Goal: Information Seeking & Learning: Learn about a topic

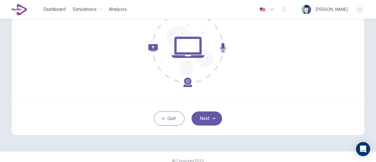
scroll to position [83, 0]
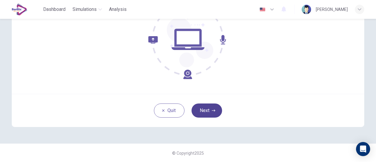
click at [206, 108] on button "Next" at bounding box center [207, 110] width 31 height 14
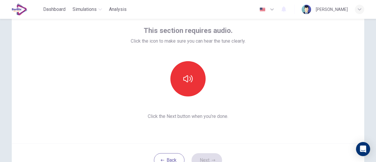
scroll to position [24, 0]
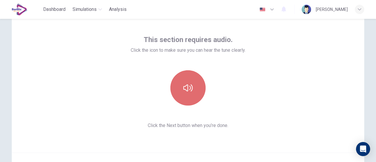
click at [189, 94] on button "button" at bounding box center [187, 87] width 35 height 35
click at [192, 93] on button "button" at bounding box center [187, 87] width 35 height 35
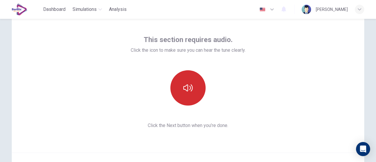
scroll to position [83, 0]
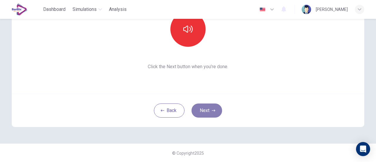
click at [199, 111] on button "Next" at bounding box center [207, 110] width 31 height 14
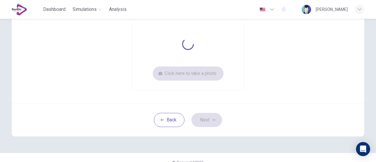
scroll to position [24, 0]
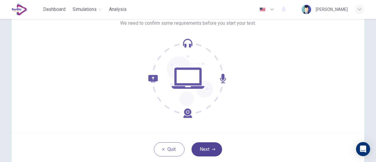
scroll to position [83, 0]
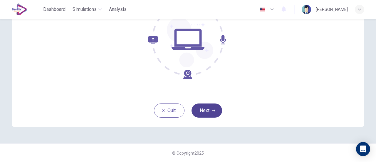
click at [202, 109] on button "Next" at bounding box center [207, 110] width 31 height 14
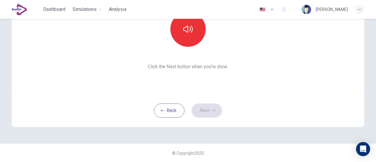
scroll to position [24, 0]
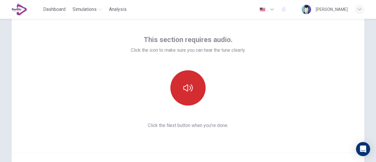
click at [189, 86] on icon "button" at bounding box center [187, 87] width 9 height 9
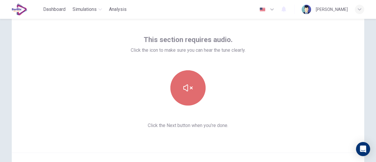
click at [188, 88] on icon "button" at bounding box center [187, 87] width 9 height 9
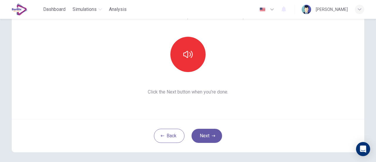
scroll to position [83, 0]
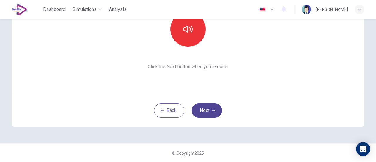
click at [205, 111] on button "Next" at bounding box center [207, 110] width 31 height 14
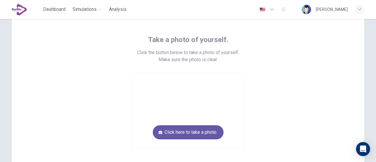
scroll to position [53, 0]
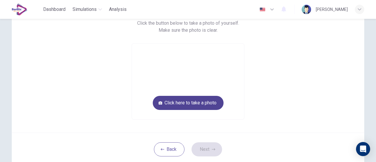
click at [185, 101] on button "Click here to take a photo" at bounding box center [188, 103] width 71 height 14
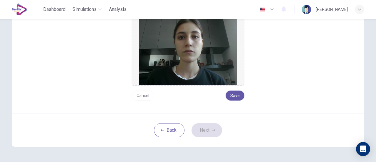
scroll to position [59, 0]
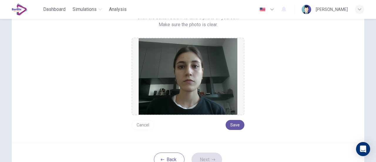
click at [134, 127] on button "Cancel" at bounding box center [143, 125] width 23 height 10
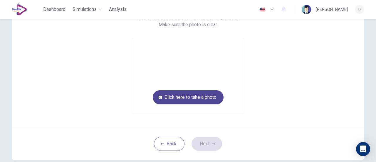
click at [199, 96] on button "Click here to take a photo" at bounding box center [188, 97] width 71 height 14
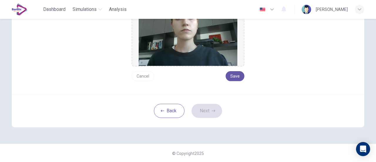
scroll to position [78, 0]
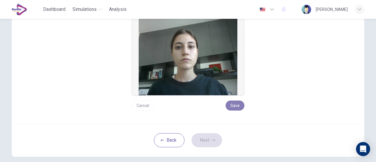
click at [234, 105] on button "Save" at bounding box center [235, 105] width 19 height 10
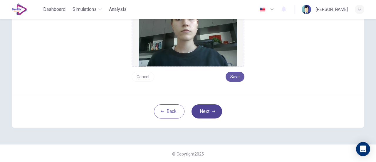
scroll to position [108, 0]
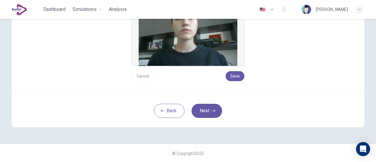
click at [214, 110] on button "Next" at bounding box center [207, 111] width 31 height 14
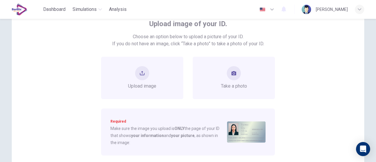
scroll to position [49, 0]
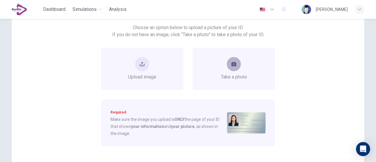
click at [239, 65] on button "take photo" at bounding box center [234, 64] width 14 height 14
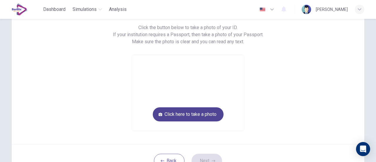
click at [208, 113] on button "Click here to take a photo" at bounding box center [188, 114] width 71 height 14
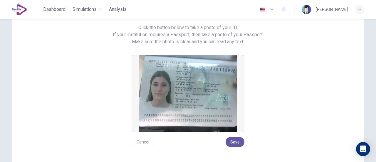
click at [145, 144] on button "Cancel" at bounding box center [143, 142] width 23 height 10
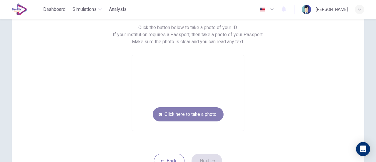
click at [179, 117] on button "Click here to take a photo" at bounding box center [188, 114] width 71 height 14
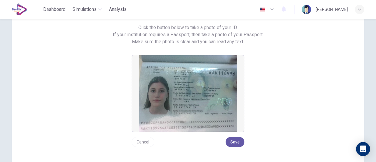
click at [140, 142] on button "Cancel" at bounding box center [143, 142] width 23 height 10
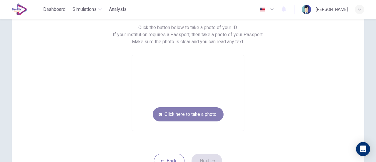
click at [189, 113] on button "Click here to take a photo" at bounding box center [188, 114] width 71 height 14
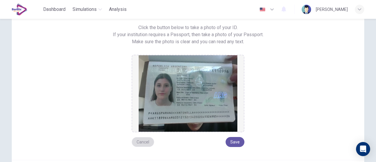
click at [143, 141] on button "Cancel" at bounding box center [143, 142] width 23 height 10
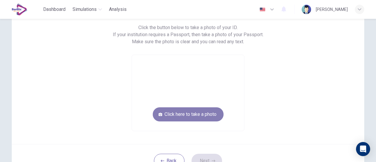
click at [155, 116] on button "Click here to take a photo" at bounding box center [188, 114] width 71 height 14
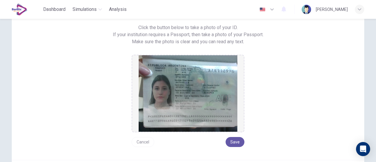
click at [140, 141] on button "Cancel" at bounding box center [143, 142] width 23 height 10
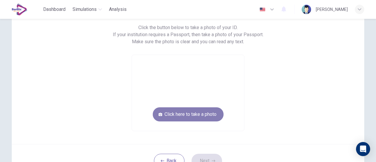
click at [188, 118] on button "Click here to take a photo" at bounding box center [188, 114] width 71 height 14
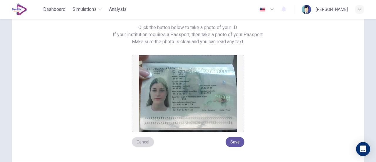
click at [146, 140] on button "Cancel" at bounding box center [143, 142] width 23 height 10
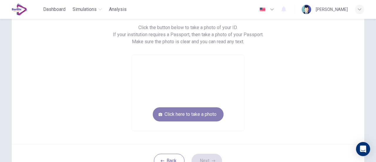
click at [172, 119] on button "Click here to take a photo" at bounding box center [188, 114] width 71 height 14
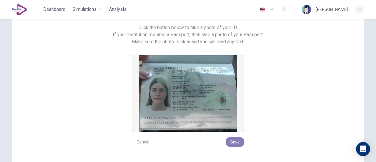
click at [235, 142] on button "Save" at bounding box center [235, 142] width 19 height 10
click at [184, 95] on img at bounding box center [188, 93] width 99 height 76
click at [143, 142] on button "Cancel" at bounding box center [143, 142] width 23 height 10
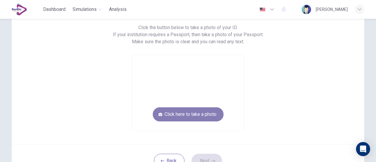
click at [171, 113] on button "Click here to take a photo" at bounding box center [188, 114] width 71 height 14
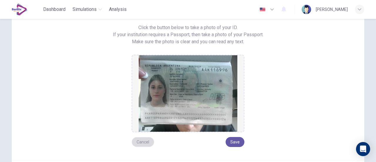
drag, startPoint x: 146, startPoint y: 138, endPoint x: 146, endPoint y: 143, distance: 5.3
click at [146, 143] on button "Cancel" at bounding box center [143, 142] width 23 height 10
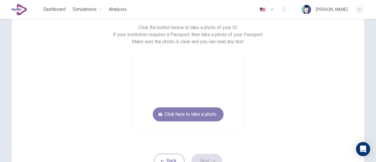
click at [177, 111] on button "Click here to take a photo" at bounding box center [188, 114] width 71 height 14
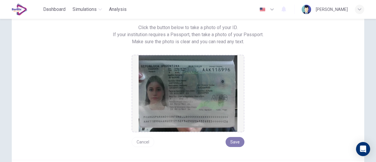
click at [232, 139] on button "Save" at bounding box center [235, 142] width 19 height 10
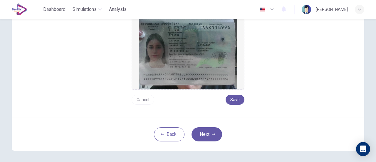
scroll to position [91, 0]
click at [207, 134] on button "Next" at bounding box center [207, 134] width 31 height 14
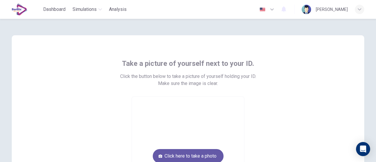
scroll to position [29, 0]
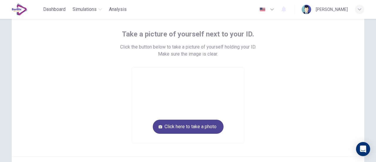
click at [198, 127] on button "Click here to take a photo" at bounding box center [188, 127] width 71 height 14
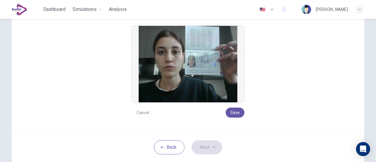
scroll to position [59, 0]
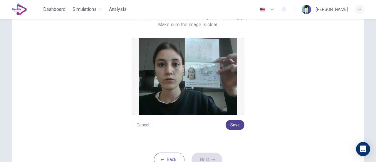
click at [234, 127] on button "Save" at bounding box center [235, 125] width 19 height 10
click at [206, 157] on button "Next" at bounding box center [207, 159] width 31 height 14
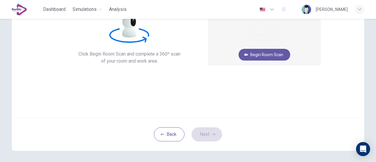
click at [206, 157] on div "360º Room Scan. Click Begin Room Scan and complete a 360º scan of your room and…" at bounding box center [187, 63] width 371 height 207
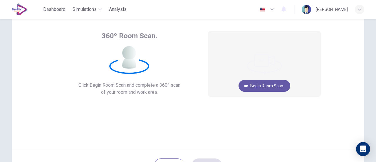
scroll to position [27, 0]
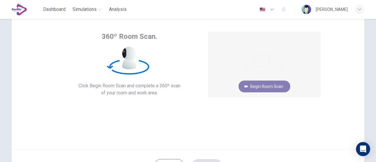
click at [276, 86] on button "Begin Room Scan" at bounding box center [265, 86] width 52 height 12
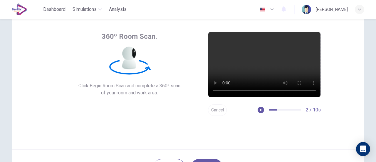
click at [338, 81] on div "360º Room Scan. Click Begin Room Scan and complete a 360º scan of your room and…" at bounding box center [188, 78] width 352 height 141
click at [213, 110] on button "Cancel" at bounding box center [217, 109] width 19 height 11
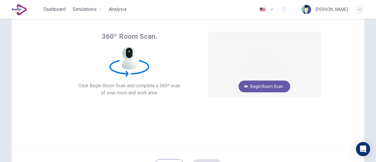
click at [284, 86] on button "Begin Room Scan" at bounding box center [265, 86] width 52 height 12
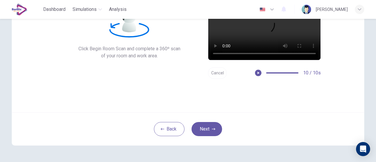
scroll to position [83, 0]
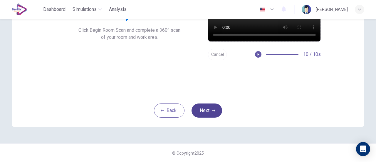
click at [203, 108] on button "Next" at bounding box center [207, 110] width 31 height 14
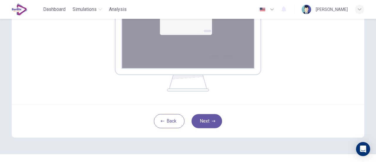
scroll to position [141, 0]
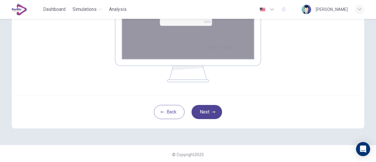
click at [203, 109] on button "Next" at bounding box center [207, 112] width 31 height 14
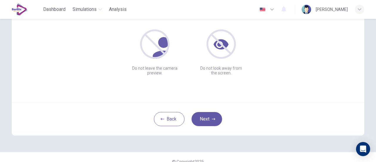
scroll to position [83, 0]
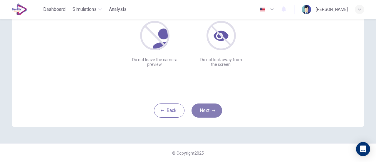
click at [207, 111] on button "Next" at bounding box center [207, 110] width 31 height 14
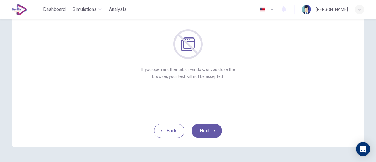
scroll to position [53, 0]
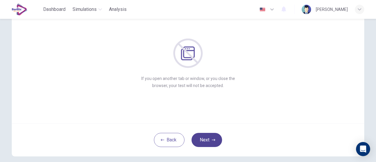
click at [200, 142] on button "Next" at bounding box center [207, 140] width 31 height 14
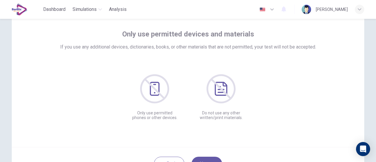
scroll to position [83, 0]
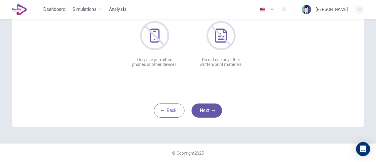
click at [200, 101] on div "Back Next" at bounding box center [188, 110] width 352 height 33
click at [200, 105] on button "Next" at bounding box center [207, 110] width 31 height 14
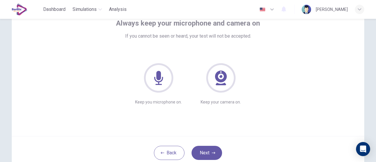
scroll to position [53, 0]
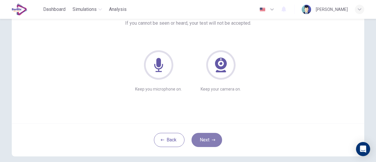
click at [210, 134] on button "Next" at bounding box center [207, 140] width 31 height 14
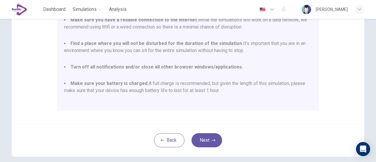
scroll to position [147, 0]
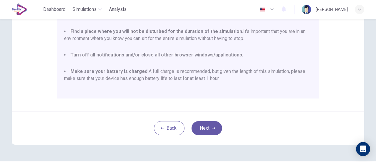
drag, startPoint x: 204, startPoint y: 128, endPoint x: 182, endPoint y: 108, distance: 29.8
click at [182, 108] on div "Disclaimer: You are about to start a TOEIC® Listening Simulation . Please read …" at bounding box center [188, -1] width 352 height 223
click at [213, 130] on button "Next" at bounding box center [207, 128] width 31 height 14
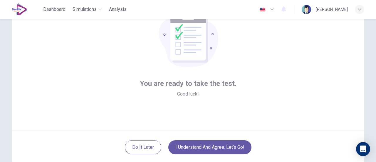
scroll to position [59, 0]
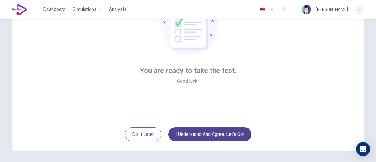
click at [216, 135] on button "I understand and agree. Let’s go!" at bounding box center [209, 134] width 83 height 14
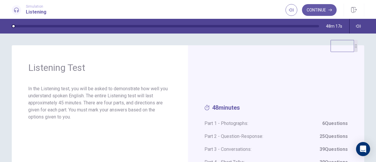
drag, startPoint x: 347, startPoint y: 60, endPoint x: 340, endPoint y: 45, distance: 16.7
click at [340, 45] on video at bounding box center [341, 46] width 23 height 12
click at [318, 14] on button "Continue" at bounding box center [319, 10] width 35 height 12
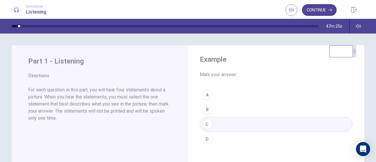
click at [308, 9] on button "Continue" at bounding box center [319, 10] width 35 height 12
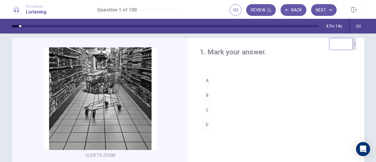
scroll to position [8, 0]
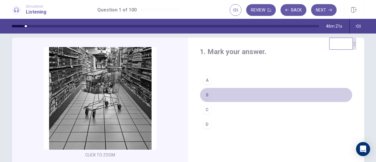
click at [206, 94] on div "B" at bounding box center [206, 94] width 9 height 9
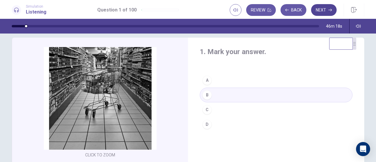
click at [325, 12] on button "Next" at bounding box center [324, 10] width 26 height 12
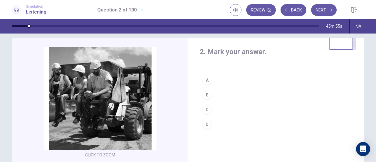
click at [206, 124] on div "D" at bounding box center [206, 124] width 9 height 9
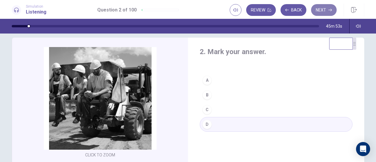
click at [325, 10] on button "Next" at bounding box center [324, 10] width 26 height 12
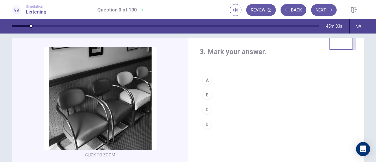
click at [205, 109] on div "C" at bounding box center [206, 109] width 9 height 9
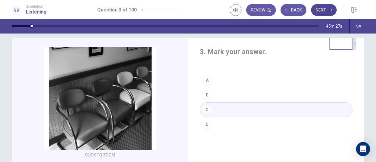
click at [319, 9] on button "Next" at bounding box center [324, 10] width 26 height 12
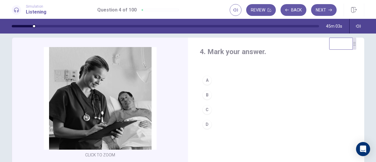
click at [205, 107] on div "C" at bounding box center [206, 109] width 9 height 9
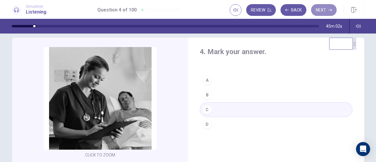
click at [324, 9] on button "Next" at bounding box center [324, 10] width 26 height 12
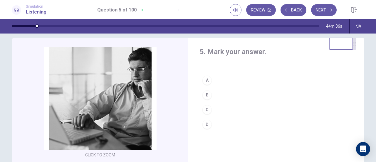
click at [205, 93] on div "B" at bounding box center [206, 94] width 9 height 9
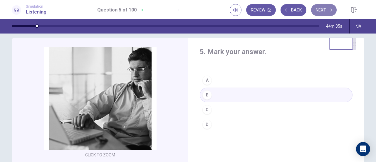
click at [315, 10] on button "Next" at bounding box center [324, 10] width 26 height 12
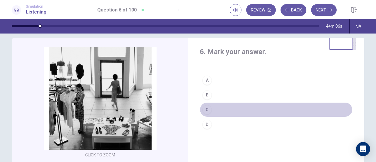
click at [207, 110] on div "C" at bounding box center [206, 109] width 9 height 9
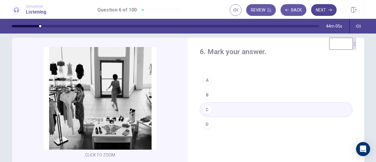
click at [322, 8] on button "Next" at bounding box center [324, 10] width 26 height 12
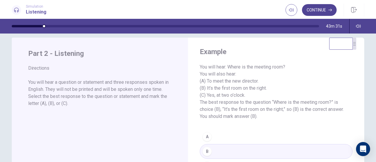
click at [315, 13] on button "Continue" at bounding box center [319, 10] width 35 height 12
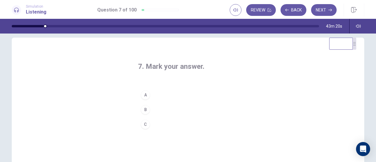
click at [143, 108] on div "B" at bounding box center [145, 109] width 9 height 9
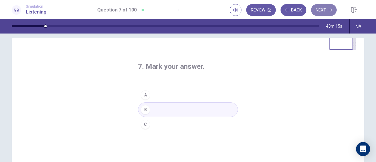
click at [318, 9] on button "Next" at bounding box center [324, 10] width 26 height 12
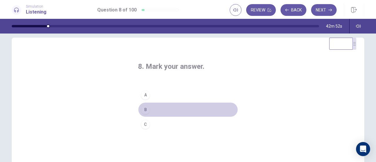
click at [145, 110] on div "B" at bounding box center [145, 109] width 9 height 9
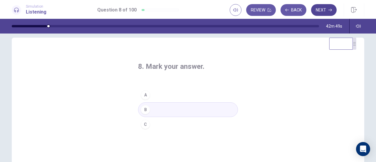
click at [333, 10] on button "Next" at bounding box center [324, 10] width 26 height 12
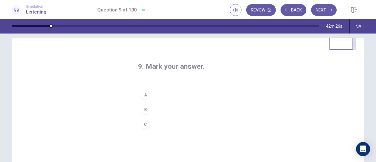
click at [143, 94] on div "A" at bounding box center [145, 94] width 9 height 9
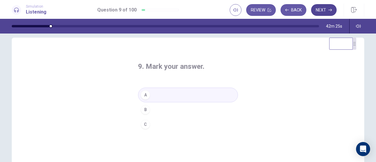
click at [316, 7] on button "Next" at bounding box center [324, 10] width 26 height 12
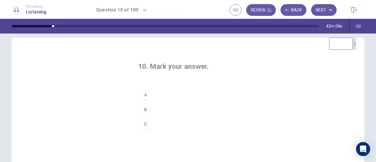
click at [146, 122] on div "C" at bounding box center [145, 124] width 9 height 9
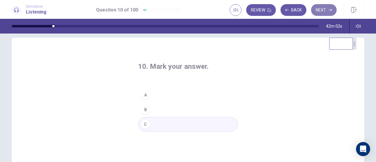
click at [325, 11] on button "Next" at bounding box center [324, 10] width 26 height 12
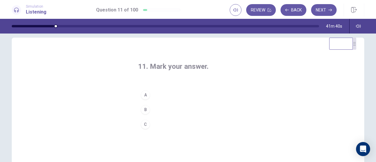
click at [142, 95] on div "A" at bounding box center [145, 94] width 9 height 9
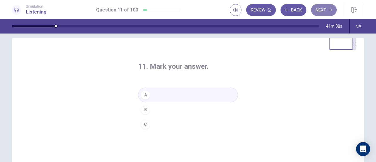
click at [333, 8] on button "Next" at bounding box center [324, 10] width 26 height 12
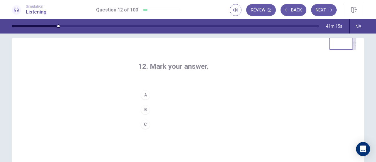
click at [148, 124] on div "C" at bounding box center [145, 124] width 9 height 9
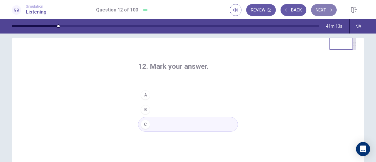
click at [323, 7] on button "Next" at bounding box center [324, 10] width 26 height 12
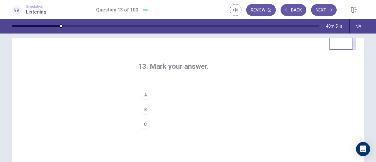
click at [144, 109] on div "B" at bounding box center [145, 109] width 9 height 9
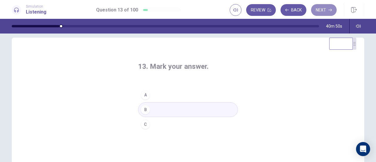
click at [319, 5] on button "Next" at bounding box center [324, 10] width 26 height 12
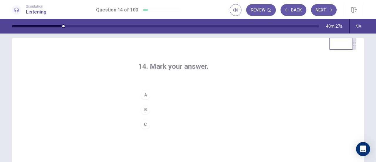
click at [144, 94] on div "A" at bounding box center [145, 94] width 9 height 9
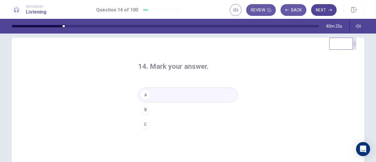
click at [322, 13] on button "Next" at bounding box center [324, 10] width 26 height 12
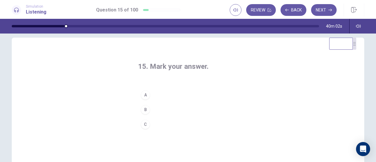
click at [143, 93] on div "A" at bounding box center [145, 94] width 9 height 9
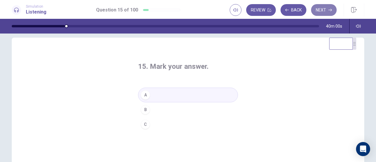
click at [321, 10] on button "Next" at bounding box center [324, 10] width 26 height 12
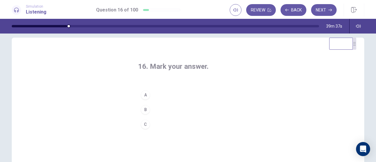
click at [144, 109] on div "B" at bounding box center [145, 109] width 9 height 9
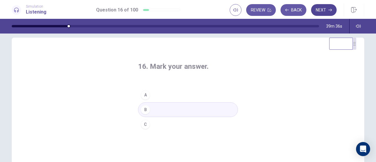
click at [315, 11] on button "Next" at bounding box center [324, 10] width 26 height 12
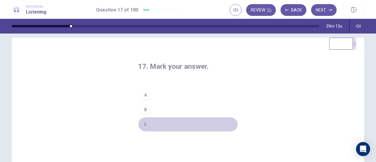
click at [146, 127] on div "C" at bounding box center [145, 124] width 9 height 9
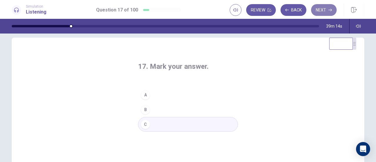
click at [328, 13] on button "Next" at bounding box center [324, 10] width 26 height 12
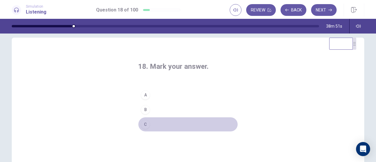
click at [145, 123] on div "C" at bounding box center [145, 124] width 9 height 9
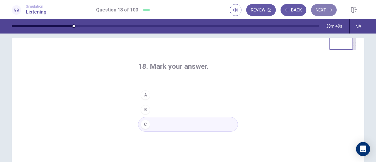
click at [328, 12] on button "Next" at bounding box center [324, 10] width 26 height 12
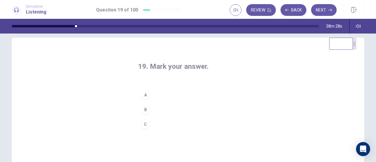
click at [147, 95] on div "A" at bounding box center [145, 94] width 9 height 9
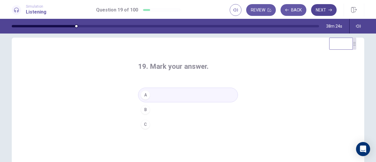
click at [317, 11] on button "Next" at bounding box center [324, 10] width 26 height 12
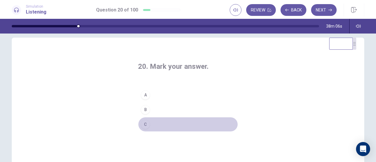
click at [145, 121] on div "C" at bounding box center [145, 124] width 9 height 9
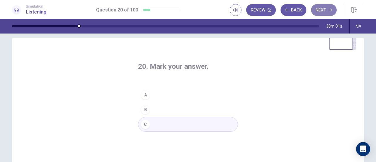
click at [317, 10] on button "Next" at bounding box center [324, 10] width 26 height 12
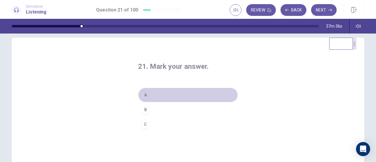
click at [143, 96] on div "A" at bounding box center [145, 94] width 9 height 9
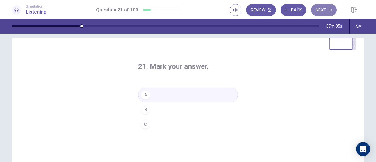
click at [320, 10] on button "Next" at bounding box center [324, 10] width 26 height 12
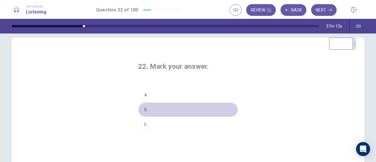
click at [144, 109] on div "B" at bounding box center [145, 109] width 9 height 9
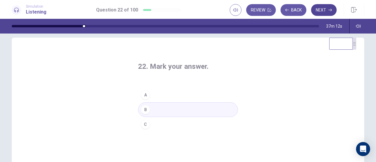
click at [315, 9] on button "Next" at bounding box center [324, 10] width 26 height 12
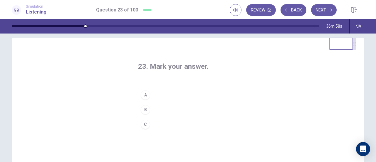
click at [142, 94] on div "A" at bounding box center [145, 94] width 9 height 9
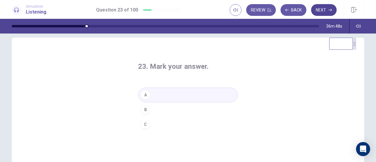
click at [329, 13] on button "Next" at bounding box center [324, 10] width 26 height 12
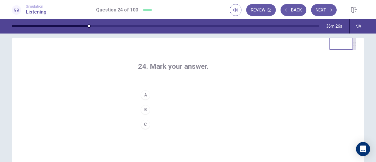
click at [145, 122] on div "C" at bounding box center [145, 124] width 9 height 9
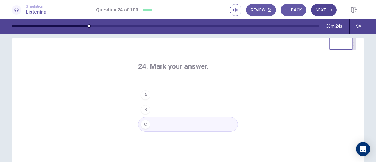
click at [333, 12] on button "Next" at bounding box center [324, 10] width 26 height 12
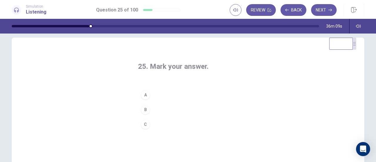
click at [144, 94] on div "A" at bounding box center [145, 94] width 9 height 9
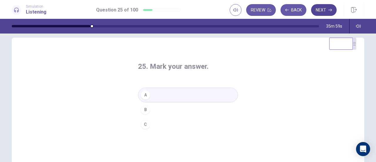
click at [325, 14] on button "Next" at bounding box center [324, 10] width 26 height 12
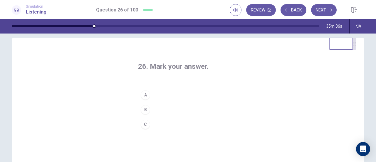
click at [145, 110] on div "B" at bounding box center [145, 109] width 9 height 9
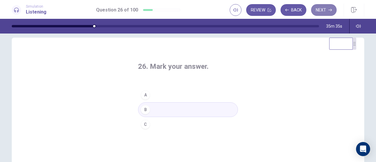
click at [322, 7] on button "Next" at bounding box center [324, 10] width 26 height 12
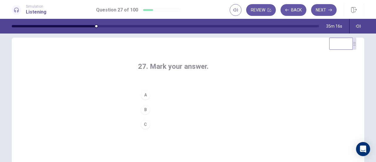
click at [146, 110] on div "B" at bounding box center [145, 109] width 9 height 9
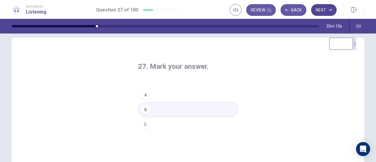
click at [325, 12] on button "Next" at bounding box center [324, 10] width 26 height 12
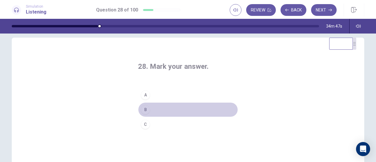
click at [144, 110] on div "B" at bounding box center [145, 109] width 9 height 9
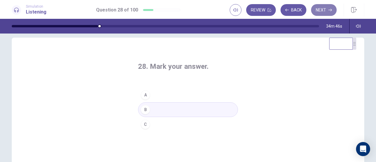
click at [320, 11] on button "Next" at bounding box center [324, 10] width 26 height 12
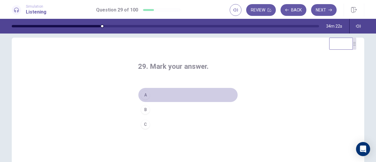
click at [142, 93] on div "A" at bounding box center [145, 94] width 9 height 9
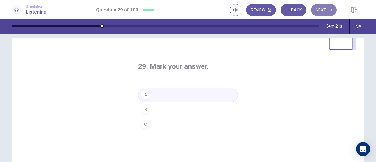
click at [323, 9] on button "Next" at bounding box center [324, 10] width 26 height 12
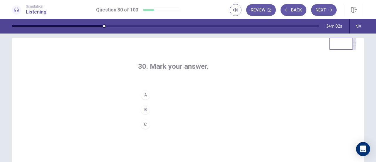
click at [148, 109] on div "B" at bounding box center [145, 109] width 9 height 9
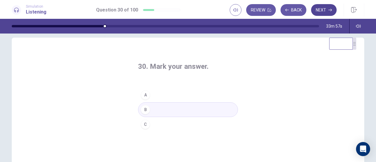
click at [324, 7] on button "Next" at bounding box center [324, 10] width 26 height 12
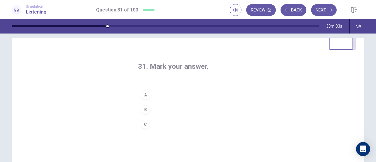
click at [147, 95] on div "A" at bounding box center [145, 94] width 9 height 9
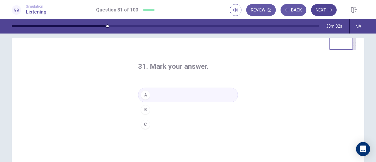
click at [327, 8] on button "Next" at bounding box center [324, 10] width 26 height 12
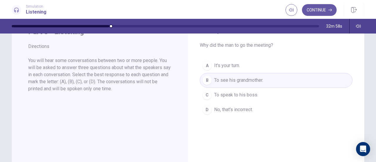
scroll to position [0, 0]
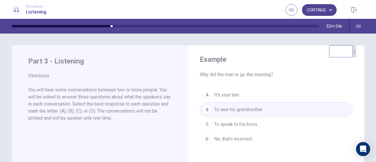
click at [327, 12] on button "Continue" at bounding box center [319, 10] width 35 height 12
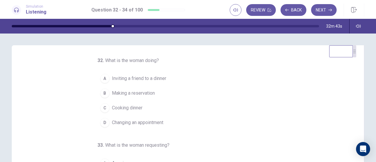
click at [131, 94] on span "Making a reservation" at bounding box center [133, 93] width 43 height 7
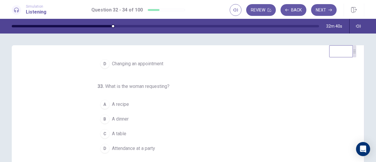
scroll to position [29, 0]
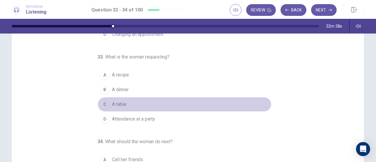
click at [116, 102] on span "A table" at bounding box center [119, 104] width 14 height 7
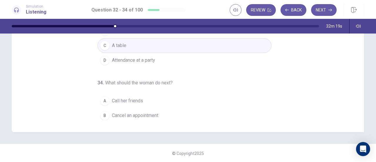
scroll to position [59, 0]
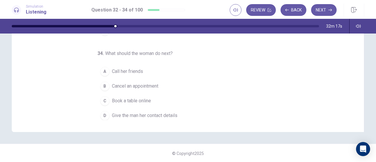
click at [138, 114] on span "Give the man her contact details" at bounding box center [145, 115] width 66 height 7
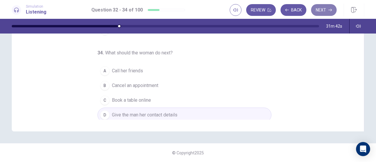
click at [319, 10] on button "Next" at bounding box center [324, 10] width 26 height 12
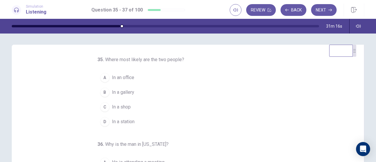
scroll to position [0, 0]
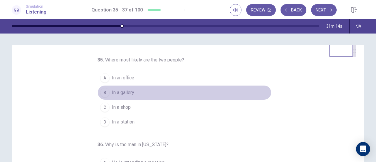
click at [108, 93] on button "B In a gallery" at bounding box center [185, 92] width 174 height 15
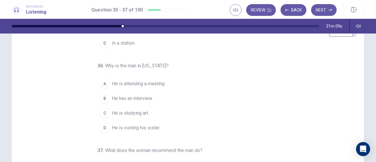
scroll to position [30, 0]
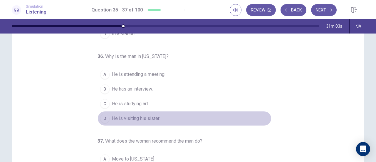
click at [133, 117] on span "He is visiting his sister." at bounding box center [136, 118] width 48 height 7
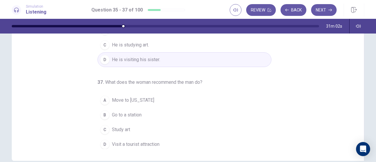
scroll to position [118, 0]
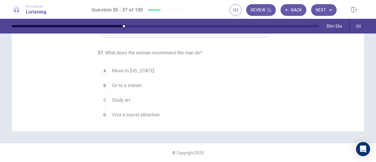
click at [130, 111] on span "Visit a tourist attraction" at bounding box center [136, 114] width 48 height 7
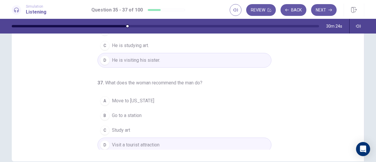
scroll to position [0, 0]
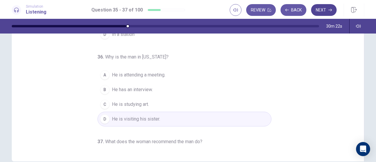
click at [326, 11] on button "Next" at bounding box center [324, 10] width 26 height 12
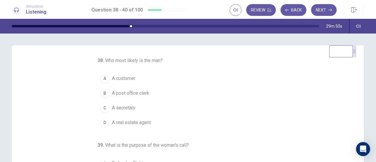
click at [127, 95] on span "A post office clerk" at bounding box center [130, 93] width 37 height 7
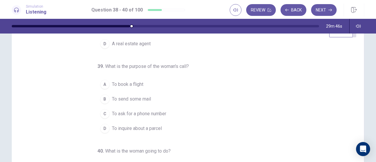
scroll to position [29, 0]
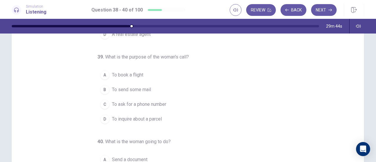
click at [147, 117] on span "To inquire about a parcel" at bounding box center [137, 118] width 50 height 7
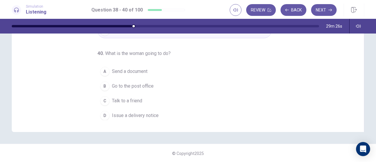
scroll to position [118, 0]
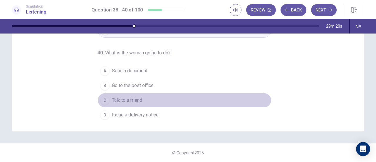
click at [130, 98] on span "Talk to a friend" at bounding box center [127, 100] width 30 height 7
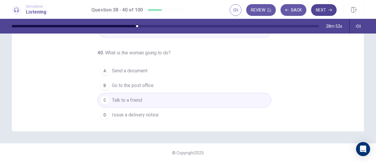
click at [321, 15] on button "Next" at bounding box center [324, 10] width 26 height 12
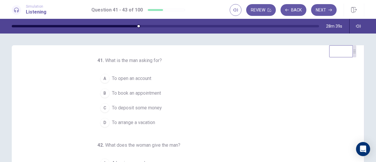
scroll to position [0, 0]
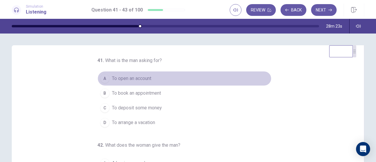
click at [135, 80] on span "To open an account" at bounding box center [131, 78] width 39 height 7
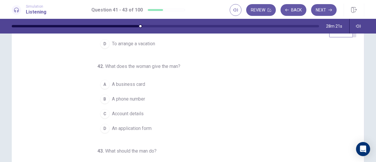
scroll to position [29, 0]
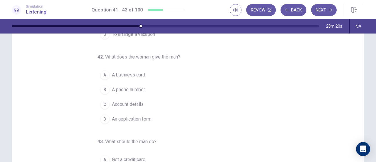
click at [139, 116] on span "An application form" at bounding box center [132, 118] width 40 height 7
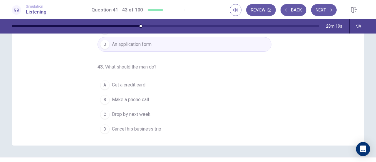
scroll to position [117, 0]
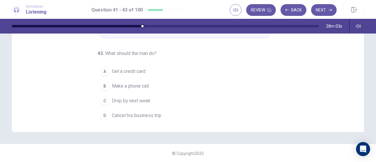
click at [130, 97] on span "Drop by next week" at bounding box center [131, 100] width 38 height 7
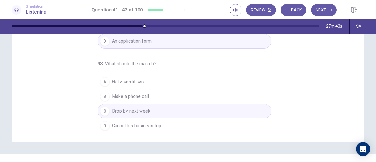
scroll to position [108, 0]
click at [325, 7] on button "Next" at bounding box center [324, 10] width 26 height 12
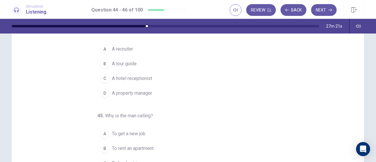
scroll to position [0, 0]
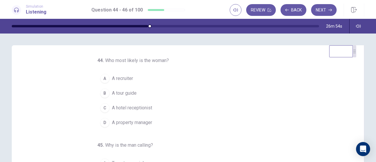
click at [116, 124] on span "A property manager" at bounding box center [132, 122] width 40 height 7
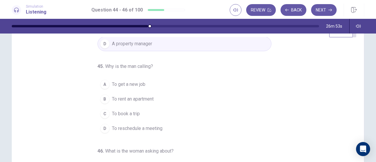
scroll to position [29, 0]
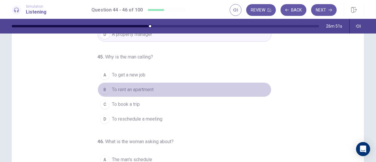
click at [132, 88] on span "To rent an apartment" at bounding box center [133, 89] width 42 height 7
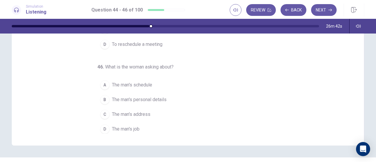
scroll to position [117, 0]
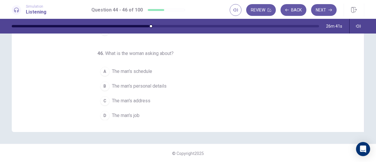
click at [132, 69] on span "The man's schedule" at bounding box center [132, 71] width 40 height 7
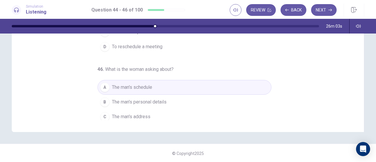
scroll to position [29, 0]
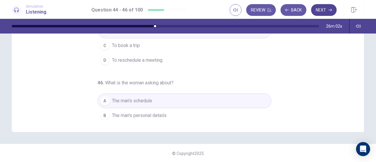
click at [323, 8] on button "Next" at bounding box center [324, 10] width 26 height 12
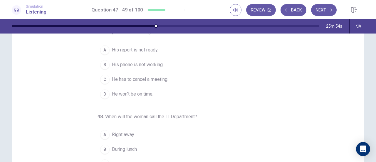
scroll to position [0, 0]
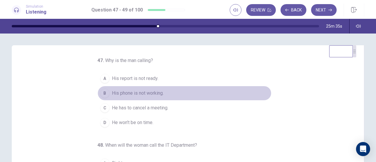
click at [152, 94] on span "His phone is not working." at bounding box center [138, 93] width 52 height 7
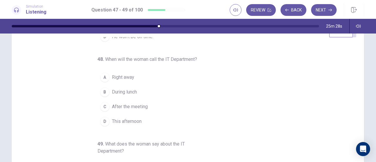
scroll to position [29, 0]
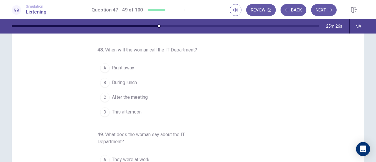
click at [125, 66] on span "Right away" at bounding box center [123, 67] width 22 height 7
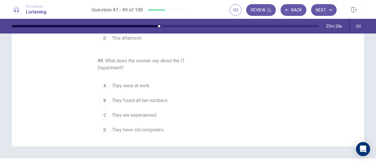
scroll to position [117, 0]
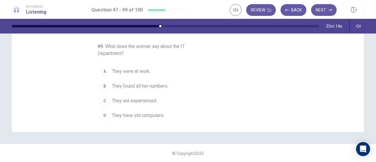
click at [141, 97] on span "They are experienced." at bounding box center [134, 100] width 45 height 7
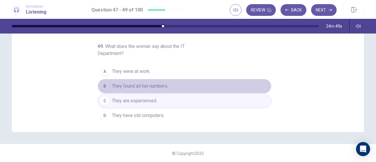
click at [133, 89] on button "B They found all her numbers." at bounding box center [185, 86] width 174 height 15
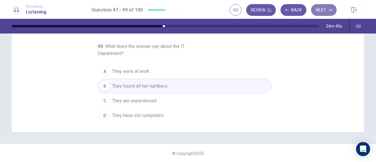
click at [323, 7] on button "Next" at bounding box center [324, 10] width 26 height 12
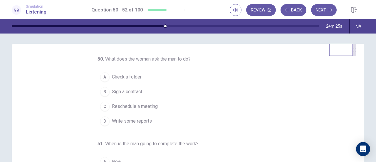
scroll to position [1, 0]
click at [125, 121] on span "Write some reports" at bounding box center [132, 121] width 40 height 7
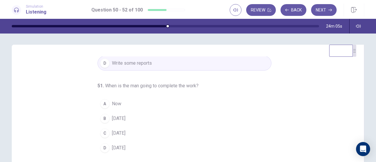
scroll to position [30, 0]
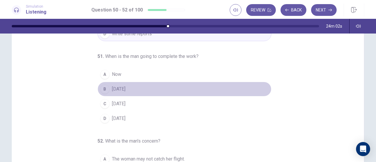
click at [123, 87] on span "[DATE]" at bounding box center [119, 88] width 14 height 7
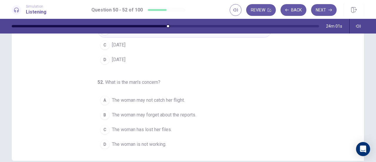
scroll to position [118, 0]
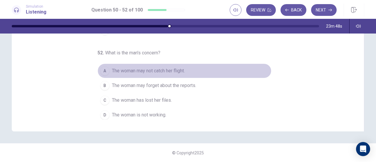
click at [105, 68] on div "A" at bounding box center [104, 70] width 9 height 9
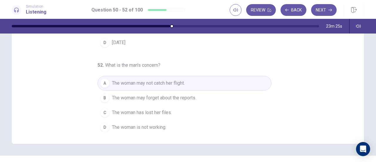
scroll to position [117, 0]
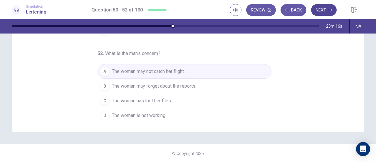
click at [320, 11] on button "Next" at bounding box center [324, 10] width 26 height 12
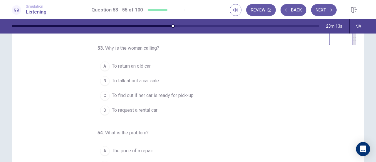
scroll to position [0, 0]
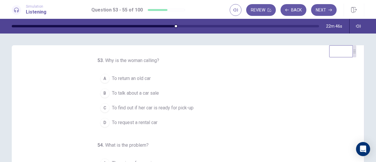
click at [123, 108] on span "To find out if her car is ready for pick-up" at bounding box center [153, 107] width 82 height 7
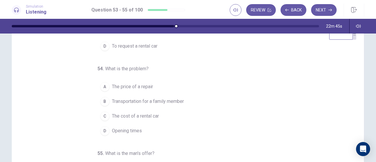
scroll to position [29, 0]
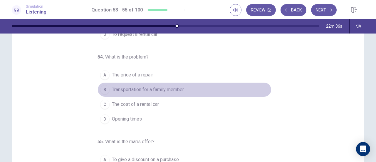
click at [161, 90] on span "Transportation for a family member" at bounding box center [148, 89] width 72 height 7
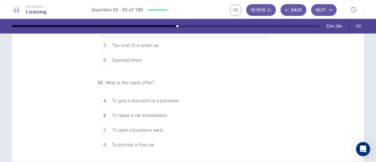
scroll to position [117, 0]
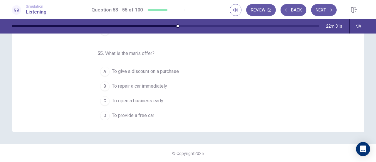
click at [134, 115] on span "To provide a free car" at bounding box center [133, 115] width 42 height 7
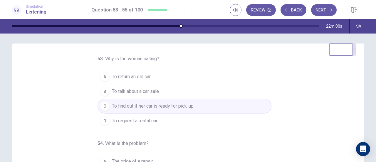
scroll to position [0, 0]
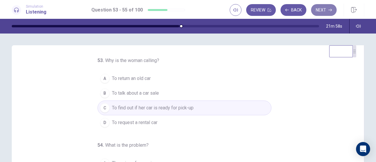
click at [321, 8] on button "Next" at bounding box center [324, 10] width 26 height 12
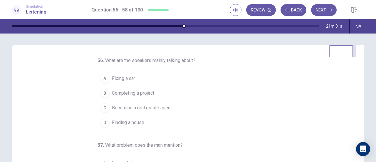
click at [140, 122] on span "Finding a house" at bounding box center [128, 122] width 32 height 7
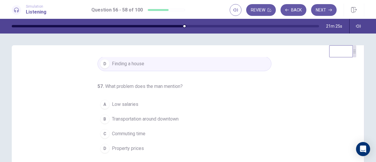
scroll to position [29, 0]
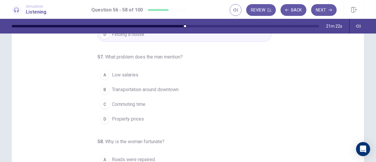
click at [129, 118] on span "Property prices" at bounding box center [128, 118] width 32 height 7
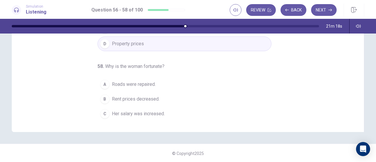
scroll to position [59, 0]
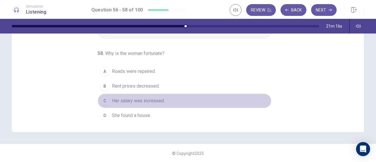
click at [143, 100] on span "Her salary was increased." at bounding box center [138, 100] width 53 height 7
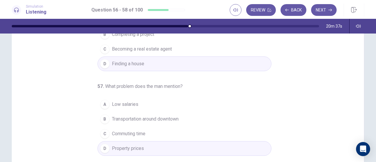
scroll to position [0, 0]
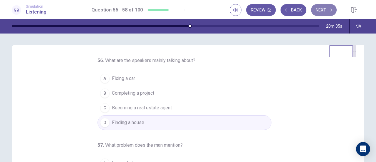
click at [326, 9] on button "Next" at bounding box center [324, 10] width 26 height 12
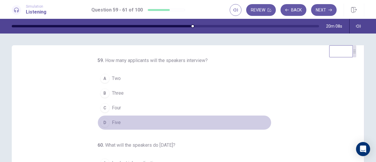
click at [100, 125] on div "D" at bounding box center [104, 122] width 9 height 9
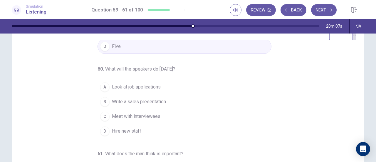
scroll to position [29, 0]
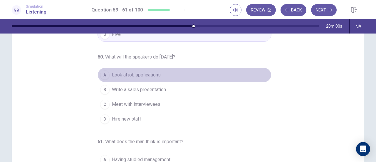
click at [154, 73] on span "Look at job applications" at bounding box center [136, 74] width 49 height 7
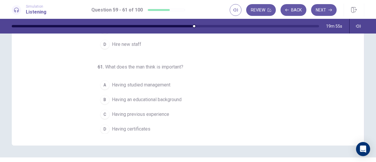
scroll to position [117, 0]
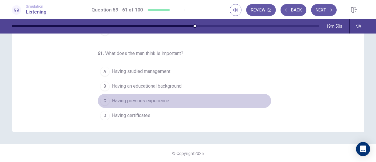
click at [150, 98] on span "Having previous experience" at bounding box center [140, 100] width 57 height 7
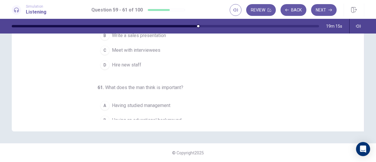
scroll to position [0, 0]
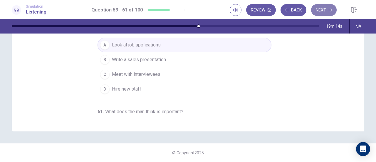
click at [327, 13] on button "Next" at bounding box center [324, 10] width 26 height 12
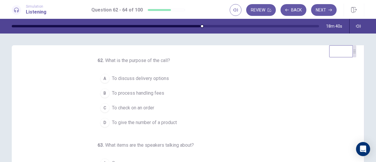
click at [140, 106] on span "To check on an order" at bounding box center [133, 107] width 42 height 7
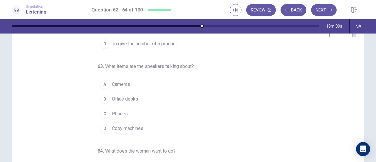
scroll to position [29, 0]
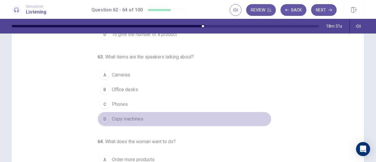
click at [136, 119] on span "Copy machines" at bounding box center [127, 118] width 31 height 7
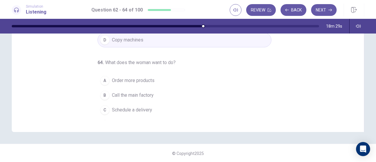
scroll to position [59, 0]
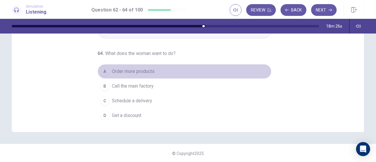
click at [146, 70] on span "Order more products" at bounding box center [133, 71] width 43 height 7
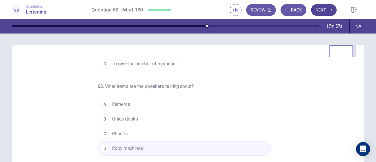
click at [325, 13] on button "Next" at bounding box center [324, 10] width 26 height 12
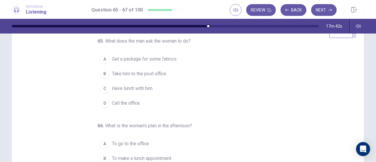
scroll to position [0, 0]
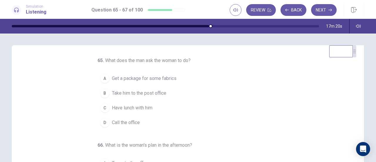
click at [158, 94] on span "Take him to the post office" at bounding box center [139, 93] width 54 height 7
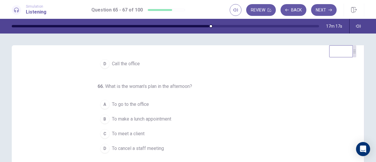
scroll to position [29, 0]
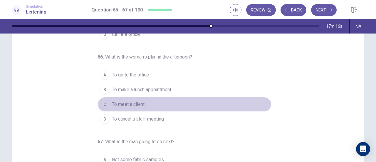
click at [138, 101] on span "To meet a client" at bounding box center [128, 104] width 33 height 7
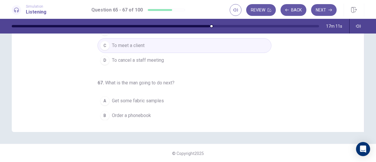
scroll to position [59, 0]
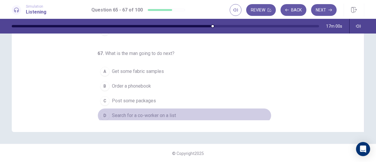
click at [147, 112] on span "Search for a co-worker on a list" at bounding box center [144, 115] width 64 height 7
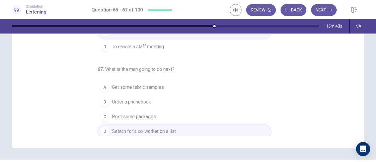
scroll to position [117, 0]
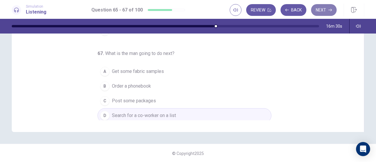
click at [326, 10] on button "Next" at bounding box center [324, 10] width 26 height 12
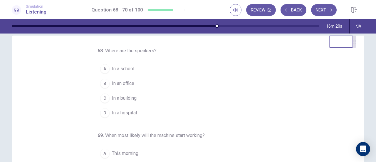
scroll to position [0, 0]
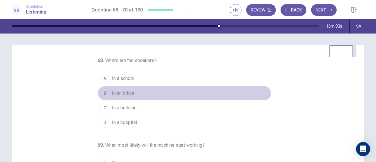
click at [121, 93] on span "In an office" at bounding box center [123, 93] width 22 height 7
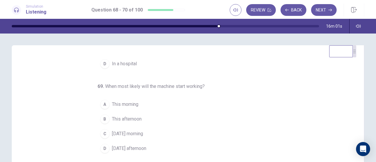
scroll to position [29, 0]
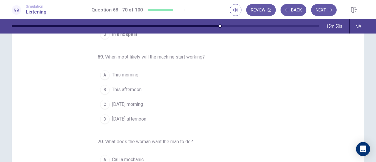
click at [131, 104] on span "[DATE] morning" at bounding box center [127, 104] width 31 height 7
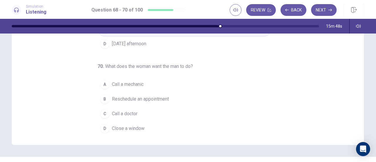
scroll to position [117, 0]
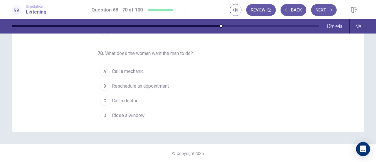
click at [102, 113] on div "D" at bounding box center [104, 115] width 9 height 9
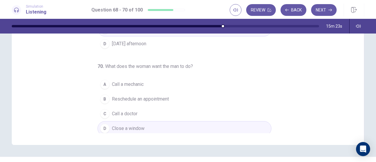
scroll to position [118, 0]
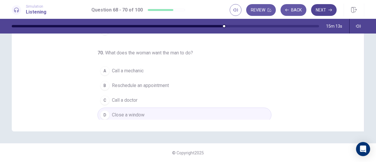
click at [322, 12] on button "Next" at bounding box center [324, 10] width 26 height 12
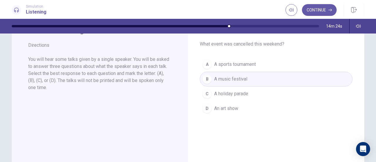
scroll to position [0, 0]
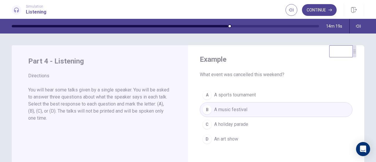
click at [324, 11] on button "Continue" at bounding box center [319, 10] width 35 height 12
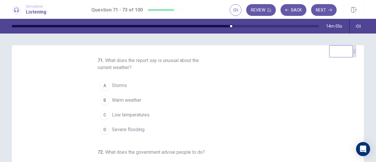
click at [132, 114] on span "Low temperatures" at bounding box center [131, 114] width 38 height 7
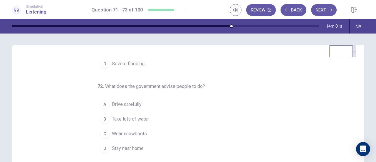
scroll to position [29, 0]
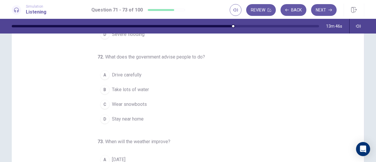
click at [105, 117] on div "D" at bounding box center [104, 118] width 9 height 9
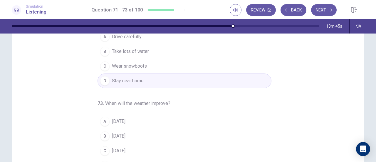
scroll to position [117, 0]
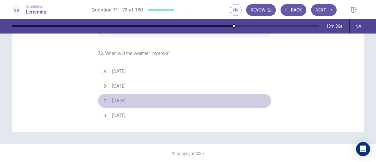
click at [124, 98] on span "[DATE]" at bounding box center [119, 100] width 14 height 7
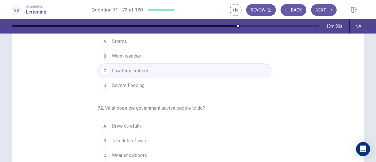
scroll to position [0, 0]
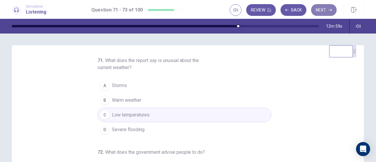
click at [331, 11] on icon "button" at bounding box center [330, 10] width 4 height 4
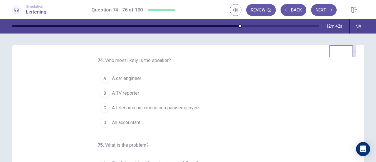
click at [129, 107] on span "A telecommunications company employee" at bounding box center [155, 107] width 87 height 7
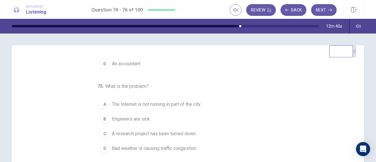
scroll to position [59, 0]
click at [157, 102] on span "The Internet is not running in part of the city." at bounding box center [156, 104] width 89 height 7
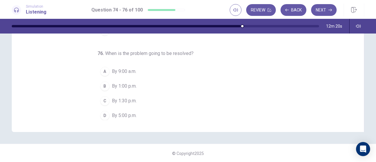
click at [104, 85] on div "B" at bounding box center [104, 85] width 9 height 9
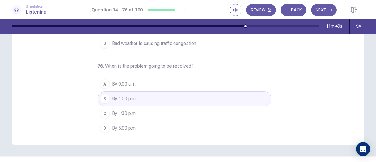
scroll to position [117, 0]
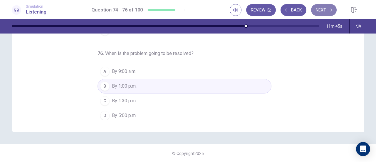
click at [320, 9] on button "Next" at bounding box center [324, 10] width 26 height 12
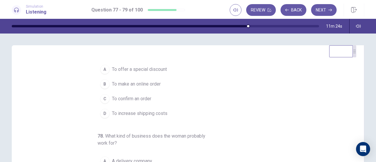
scroll to position [0, 0]
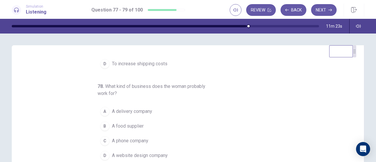
click at [137, 123] on span "A food supplier" at bounding box center [128, 125] width 32 height 7
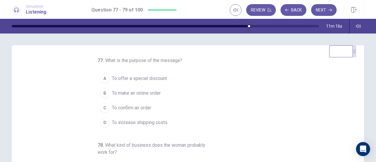
click at [144, 107] on span "To confirm an order" at bounding box center [131, 107] width 39 height 7
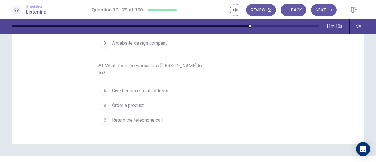
scroll to position [117, 0]
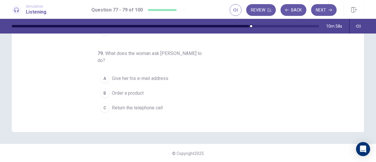
click at [127, 104] on span "Return the telephone call" at bounding box center [137, 107] width 51 height 7
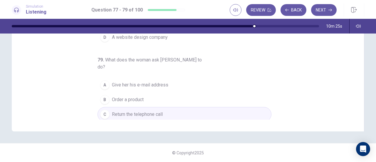
scroll to position [66, 0]
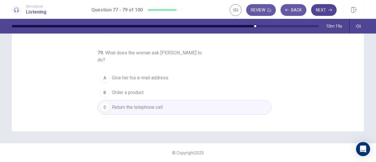
click at [324, 10] on button "Next" at bounding box center [324, 10] width 26 height 12
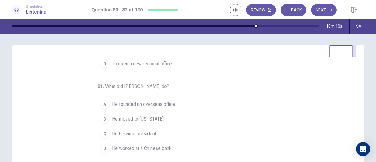
scroll to position [0, 0]
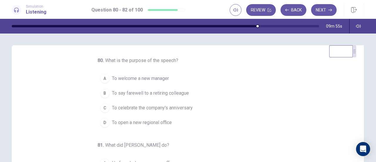
click at [164, 94] on span "To say farewell to a retiring colleague" at bounding box center [150, 93] width 77 height 7
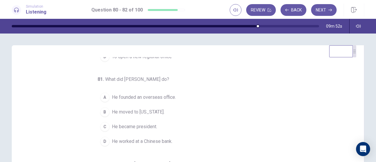
scroll to position [29, 0]
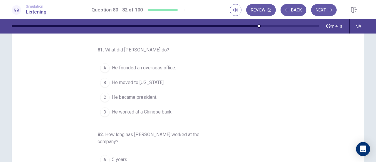
click at [153, 70] on span "He founded an overseas office." at bounding box center [144, 67] width 64 height 7
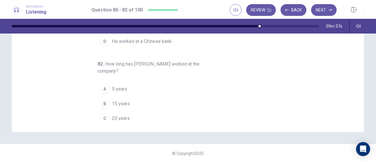
scroll to position [66, 0]
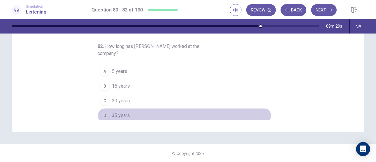
click at [98, 109] on button "D 35 years" at bounding box center [185, 115] width 174 height 15
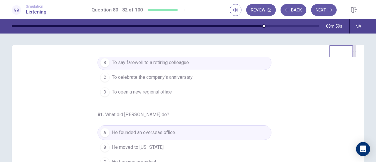
scroll to position [0, 0]
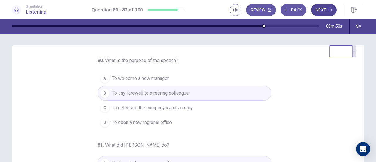
click at [328, 13] on button "Next" at bounding box center [324, 10] width 26 height 12
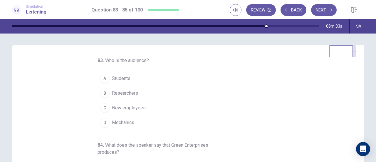
click at [121, 106] on span "New employees" at bounding box center [129, 107] width 34 height 7
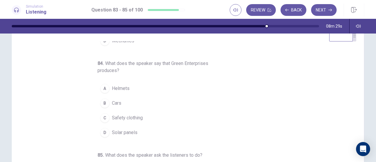
scroll to position [29, 0]
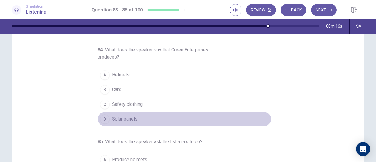
click at [105, 118] on div "D" at bounding box center [104, 118] width 9 height 9
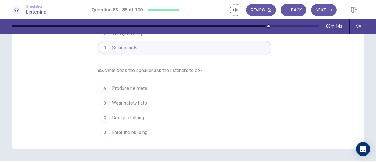
scroll to position [89, 0]
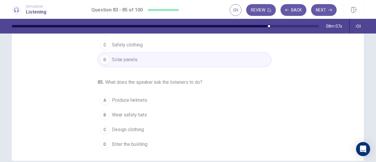
click at [117, 112] on span "Wear safety hats" at bounding box center [129, 114] width 35 height 7
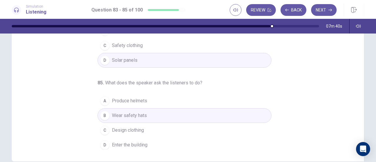
scroll to position [118, 0]
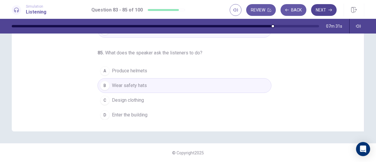
click at [326, 10] on button "Next" at bounding box center [324, 10] width 26 height 12
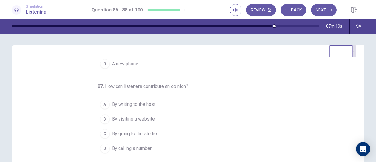
scroll to position [0, 0]
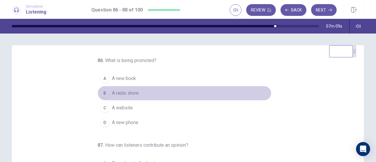
click at [125, 95] on span "A radio show" at bounding box center [125, 93] width 27 height 7
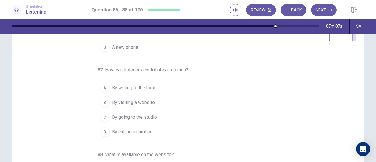
scroll to position [29, 0]
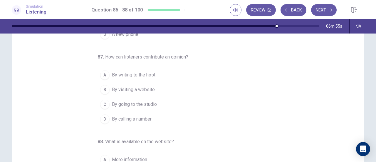
click at [134, 118] on span "By calling a number" at bounding box center [132, 118] width 40 height 7
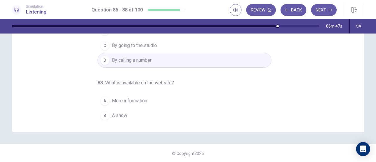
scroll to position [59, 0]
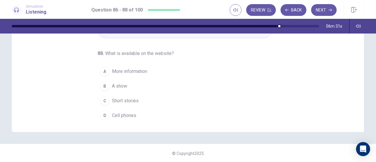
click at [120, 86] on span "A show" at bounding box center [119, 86] width 15 height 7
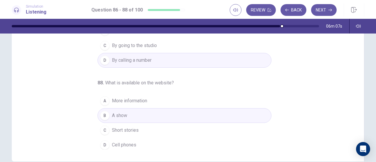
scroll to position [117, 0]
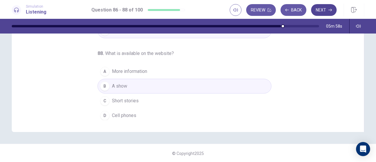
click at [320, 11] on button "Next" at bounding box center [324, 10] width 26 height 12
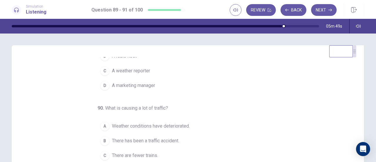
scroll to position [0, 0]
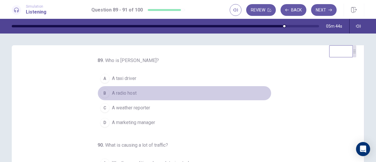
click at [127, 94] on span "A radio host" at bounding box center [124, 93] width 25 height 7
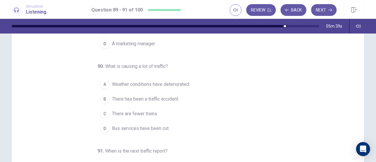
scroll to position [59, 0]
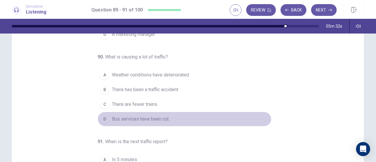
click at [132, 117] on span "Bus services have been cut." at bounding box center [141, 118] width 58 height 7
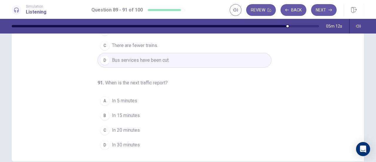
click at [125, 113] on span "In 15 minutes" at bounding box center [126, 115] width 28 height 7
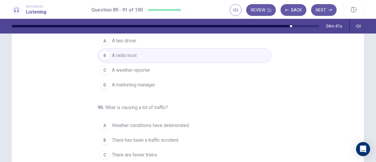
scroll to position [0, 0]
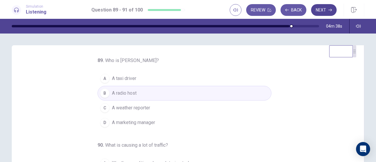
click at [324, 11] on button "Next" at bounding box center [324, 10] width 26 height 12
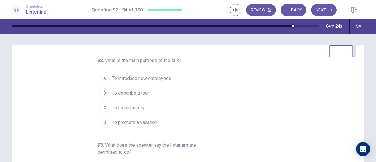
click at [125, 91] on span "To describe a tour" at bounding box center [130, 93] width 37 height 7
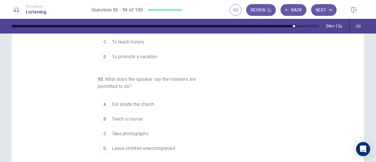
scroll to position [36, 0]
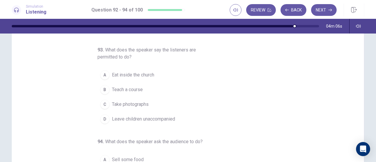
click at [139, 104] on span "Take photographs" at bounding box center [130, 104] width 37 height 7
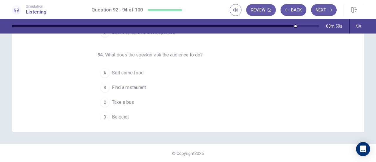
scroll to position [66, 0]
click at [116, 112] on span "Be quiet" at bounding box center [120, 115] width 17 height 7
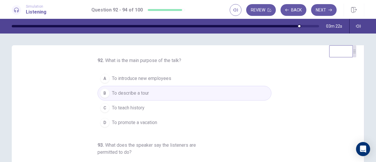
scroll to position [0, 0]
click at [329, 13] on button "Next" at bounding box center [324, 10] width 26 height 12
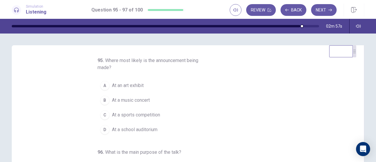
click at [146, 101] on span "At a music concert" at bounding box center [131, 100] width 38 height 7
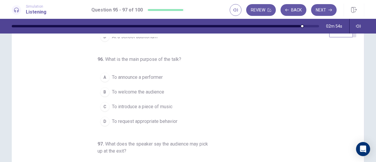
scroll to position [29, 0]
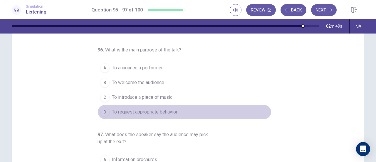
click at [147, 112] on span "To request appropriate behavior" at bounding box center [145, 111] width 66 height 7
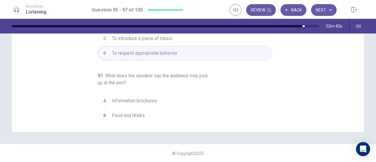
scroll to position [73, 0]
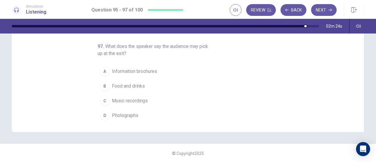
click at [140, 70] on span "Information brochures" at bounding box center [134, 71] width 45 height 7
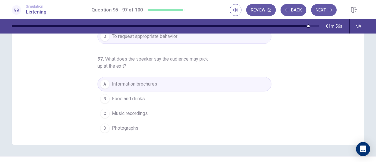
scroll to position [117, 0]
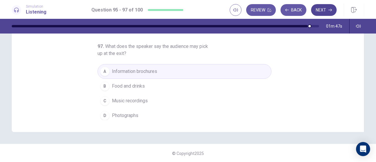
click at [324, 9] on button "Next" at bounding box center [324, 10] width 26 height 12
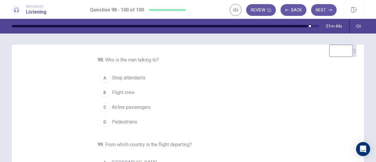
scroll to position [0, 0]
click at [124, 106] on span "Airline passengers" at bounding box center [131, 107] width 39 height 7
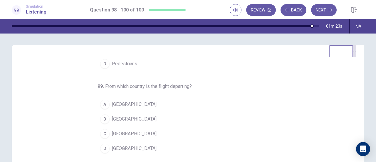
scroll to position [29, 0]
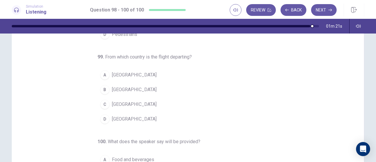
click at [126, 117] on button "D [GEOGRAPHIC_DATA]" at bounding box center [185, 119] width 174 height 15
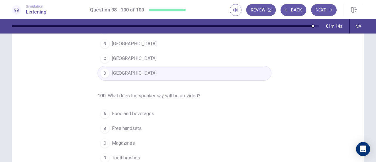
scroll to position [88, 0]
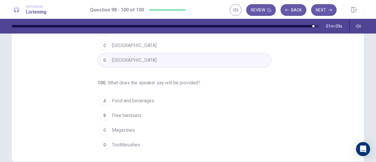
click at [145, 101] on span "Food and beverages" at bounding box center [133, 100] width 42 height 7
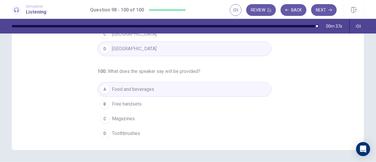
scroll to position [105, 0]
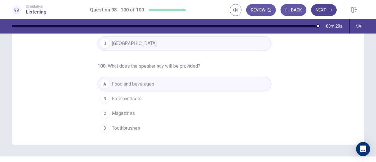
click at [319, 7] on button "Next" at bounding box center [324, 10] width 26 height 12
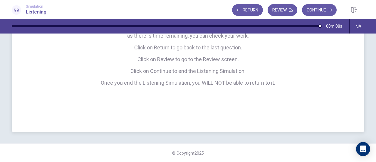
scroll to position [0, 0]
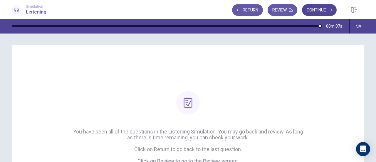
click at [313, 10] on button "Continue" at bounding box center [319, 10] width 35 height 12
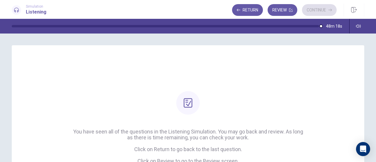
drag, startPoint x: 280, startPoint y: 14, endPoint x: 283, endPoint y: 43, distance: 29.0
click at [280, 14] on button "Review" at bounding box center [283, 10] width 30 height 12
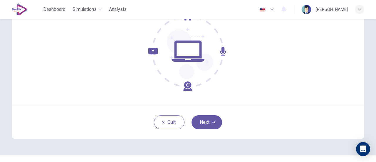
scroll to position [71, 0]
click at [202, 125] on button "Next" at bounding box center [207, 122] width 31 height 14
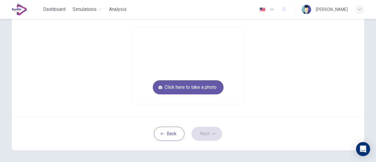
scroll to position [68, 0]
click at [193, 88] on button "Click here to take a photo" at bounding box center [188, 87] width 71 height 14
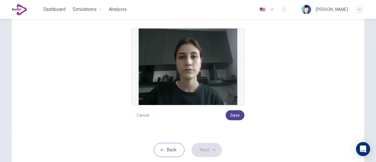
click at [236, 115] on button "Save" at bounding box center [235, 115] width 19 height 10
click at [212, 149] on icon "button" at bounding box center [214, 150] width 4 height 4
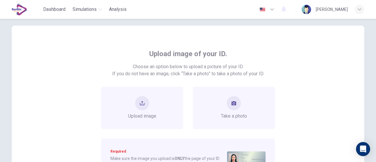
scroll to position [39, 0]
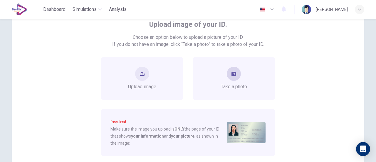
click at [222, 84] on span "Take a photo" at bounding box center [234, 86] width 26 height 7
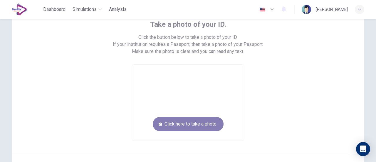
click at [199, 124] on button "Click here to take a photo" at bounding box center [188, 124] width 71 height 14
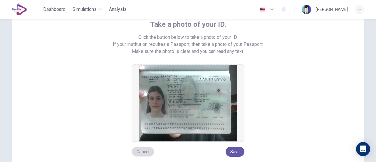
click at [139, 153] on button "Cancel" at bounding box center [143, 152] width 23 height 10
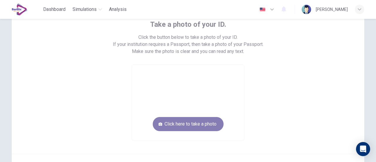
click at [174, 120] on button "Click here to take a photo" at bounding box center [188, 124] width 71 height 14
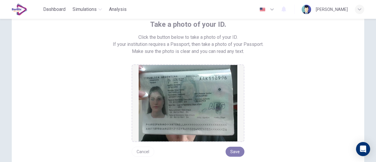
click at [233, 151] on button "Save" at bounding box center [235, 152] width 19 height 10
click at [151, 152] on button "Cancel" at bounding box center [143, 152] width 23 height 10
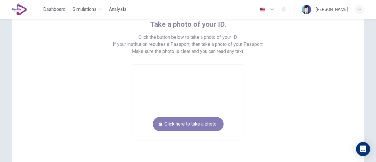
click at [165, 127] on button "Click here to take a photo" at bounding box center [188, 124] width 71 height 14
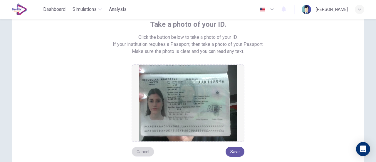
click at [145, 151] on button "Cancel" at bounding box center [143, 152] width 23 height 10
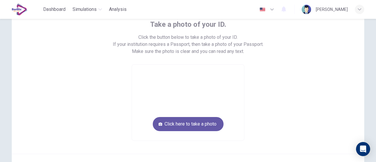
click at [145, 151] on div "Take a photo of your ID. Click the button below to take a photo of your ID. If …" at bounding box center [188, 74] width 352 height 157
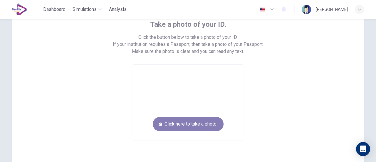
click at [167, 123] on button "Click here to take a photo" at bounding box center [188, 124] width 71 height 14
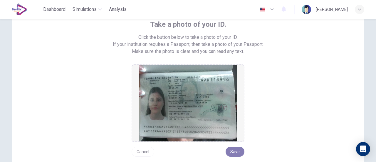
click at [233, 153] on button "Save" at bounding box center [235, 152] width 19 height 10
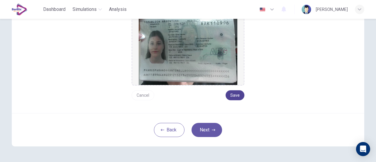
scroll to position [96, 0]
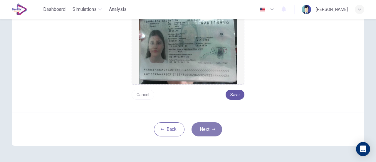
click at [204, 129] on button "Next" at bounding box center [207, 129] width 31 height 14
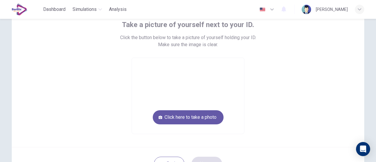
scroll to position [39, 0]
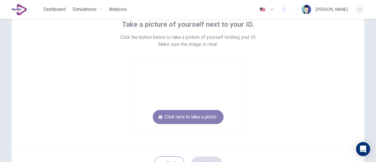
click at [208, 119] on button "Click here to take a photo" at bounding box center [188, 117] width 71 height 14
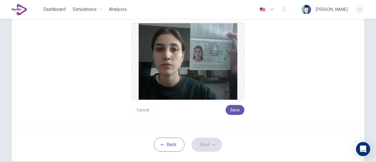
scroll to position [98, 0]
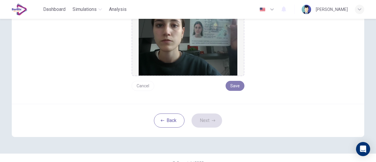
click at [230, 86] on button "Save" at bounding box center [235, 86] width 19 height 10
click at [212, 121] on icon "button" at bounding box center [214, 121] width 4 height 4
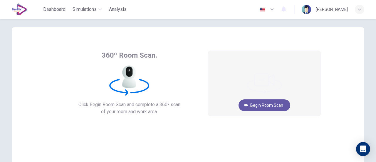
scroll to position [0, 0]
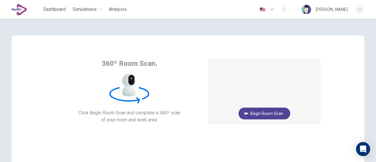
click at [274, 115] on button "Begin Room Scan" at bounding box center [265, 114] width 52 height 12
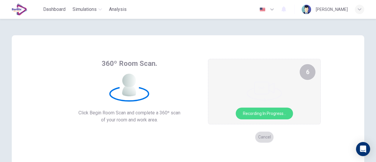
click at [260, 137] on button "Cancel" at bounding box center [264, 136] width 19 height 11
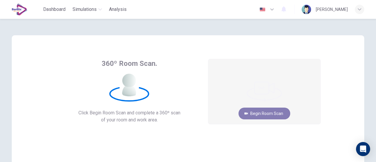
click at [273, 115] on button "Begin Room Scan" at bounding box center [265, 114] width 52 height 12
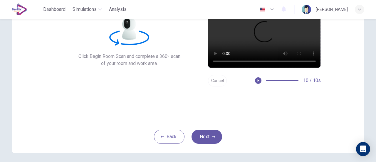
scroll to position [59, 0]
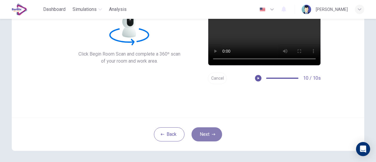
click at [208, 135] on button "Next" at bounding box center [207, 134] width 31 height 14
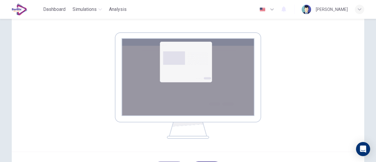
scroll to position [117, 0]
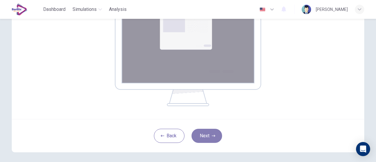
click at [209, 133] on button "Next" at bounding box center [207, 136] width 31 height 14
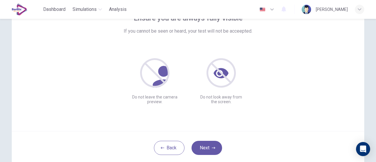
scroll to position [53, 0]
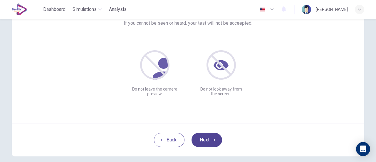
click at [215, 137] on button "Next" at bounding box center [207, 140] width 31 height 14
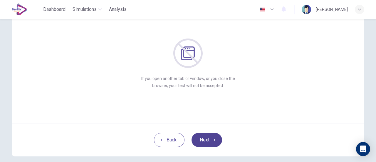
click at [207, 142] on button "Next" at bounding box center [207, 140] width 31 height 14
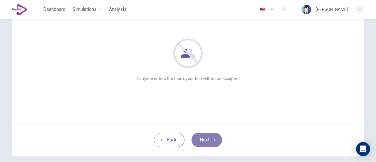
click at [207, 142] on button "Next" at bounding box center [207, 140] width 31 height 14
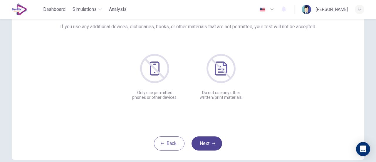
scroll to position [59, 0]
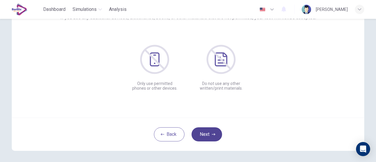
click at [213, 137] on button "Next" at bounding box center [207, 134] width 31 height 14
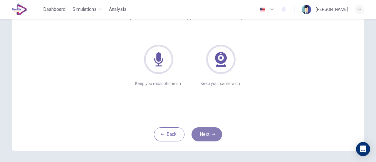
click at [213, 133] on icon "button" at bounding box center [214, 134] width 4 height 4
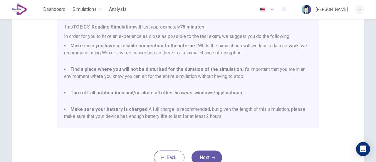
scroll to position [147, 0]
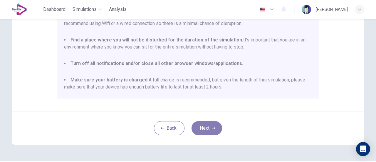
click at [212, 129] on icon "button" at bounding box center [214, 128] width 4 height 4
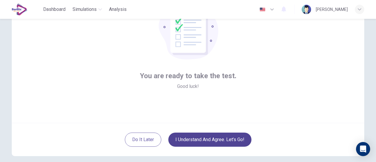
scroll to position [83, 0]
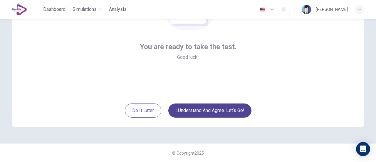
click at [229, 112] on button "I understand and agree. Let’s go!" at bounding box center [209, 110] width 83 height 14
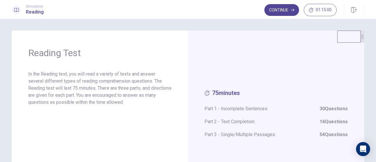
click at [291, 11] on icon "button" at bounding box center [293, 10] width 4 height 4
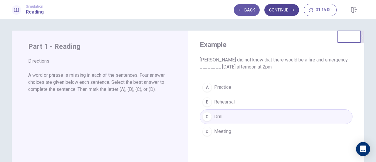
click at [284, 10] on button "Continue" at bounding box center [281, 10] width 35 height 12
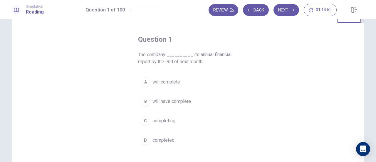
scroll to position [29, 0]
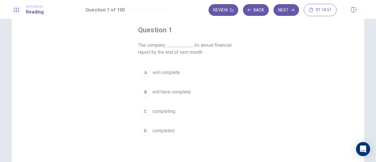
click at [173, 72] on span "will complete" at bounding box center [166, 72] width 28 height 7
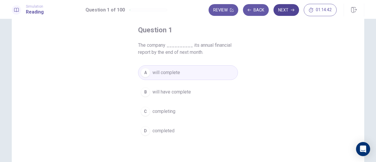
click at [283, 13] on button "Next" at bounding box center [286, 10] width 26 height 12
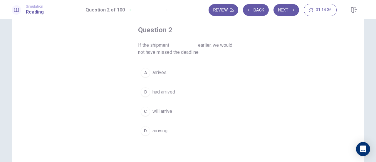
click at [167, 91] on span "had arrived" at bounding box center [163, 91] width 23 height 7
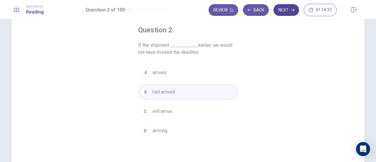
click at [279, 10] on button "Next" at bounding box center [286, 10] width 26 height 12
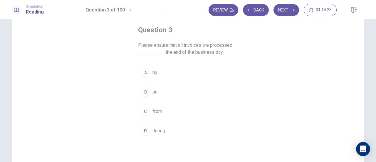
click at [152, 73] on span "by" at bounding box center [154, 72] width 5 height 7
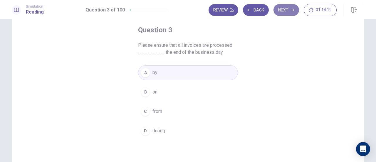
click at [286, 7] on button "Next" at bounding box center [286, 10] width 26 height 12
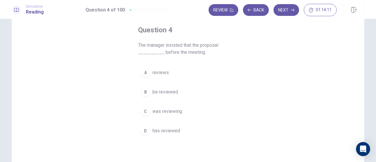
click at [159, 92] on span "be reviewed" at bounding box center [165, 91] width 26 height 7
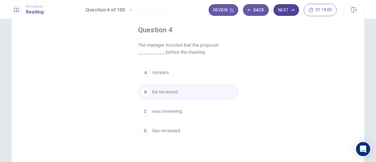
click at [285, 9] on button "Next" at bounding box center [286, 10] width 26 height 12
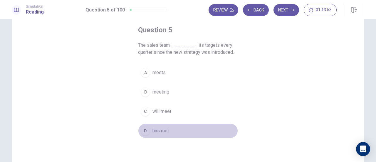
click at [166, 131] on span "has met" at bounding box center [160, 130] width 16 height 7
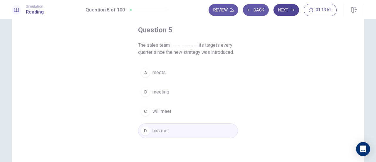
click at [282, 11] on button "Next" at bounding box center [286, 10] width 26 height 12
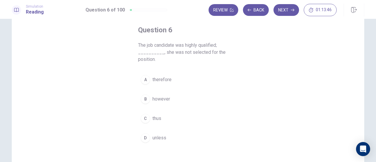
click at [162, 98] on span "however" at bounding box center [161, 98] width 18 height 7
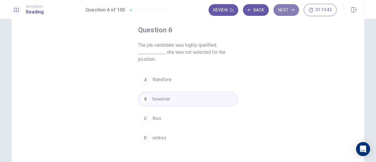
click at [288, 10] on button "Next" at bounding box center [286, 10] width 26 height 12
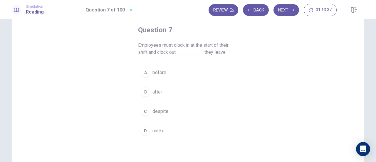
click at [157, 73] on span "before" at bounding box center [159, 72] width 14 height 7
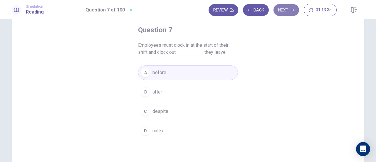
click at [282, 11] on button "Next" at bounding box center [286, 10] width 26 height 12
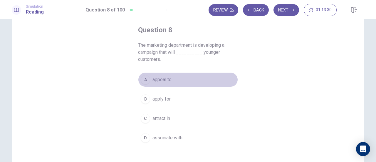
click at [160, 81] on span "appeal to" at bounding box center [161, 79] width 19 height 7
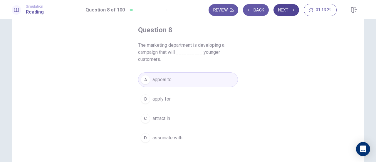
click at [286, 8] on button "Next" at bounding box center [286, 10] width 26 height 12
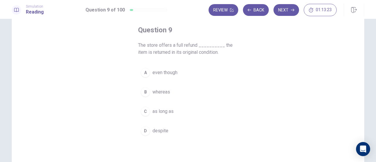
click at [169, 110] on span "as long as" at bounding box center [162, 111] width 21 height 7
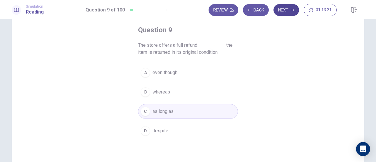
click at [284, 8] on button "Next" at bounding box center [286, 10] width 26 height 12
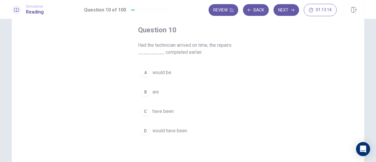
click at [172, 129] on span "would have been" at bounding box center [169, 130] width 35 height 7
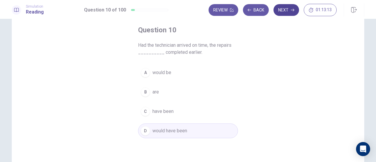
click at [283, 4] on button "Next" at bounding box center [286, 10] width 26 height 12
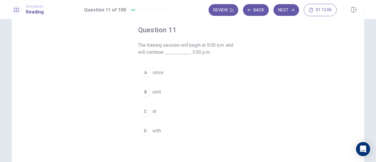
click at [157, 93] on span "until" at bounding box center [156, 91] width 9 height 7
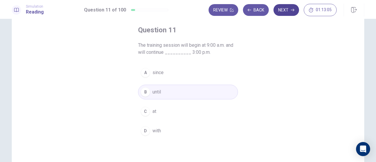
click at [295, 10] on button "Next" at bounding box center [286, 10] width 26 height 12
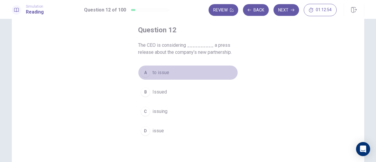
click at [159, 74] on span "to issue" at bounding box center [160, 72] width 17 height 7
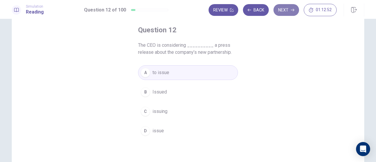
click at [291, 12] on button "Next" at bounding box center [286, 10] width 26 height 12
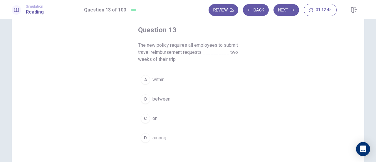
click at [162, 81] on span "within" at bounding box center [158, 79] width 12 height 7
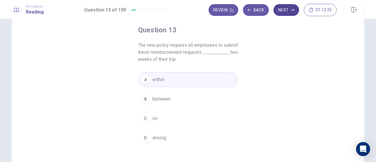
click at [288, 9] on button "Next" at bounding box center [286, 10] width 26 height 12
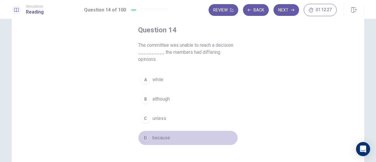
click at [178, 130] on button "D because" at bounding box center [188, 137] width 100 height 15
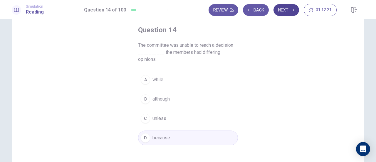
click at [286, 10] on button "Next" at bounding box center [286, 10] width 26 height 12
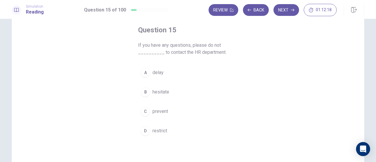
click at [166, 93] on span "hesitate" at bounding box center [160, 91] width 17 height 7
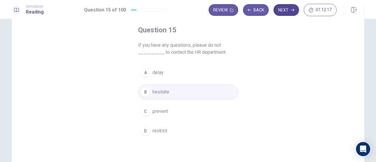
click at [280, 7] on button "Next" at bounding box center [286, 10] width 26 height 12
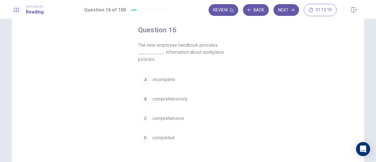
click at [175, 117] on span "comprehensive" at bounding box center [168, 118] width 32 height 7
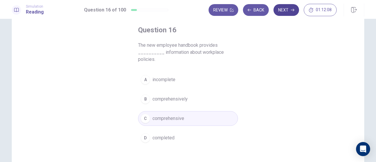
click at [287, 10] on button "Next" at bounding box center [286, 10] width 26 height 12
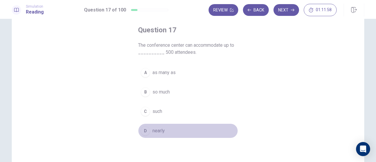
click at [157, 131] on span "nearly" at bounding box center [158, 130] width 12 height 7
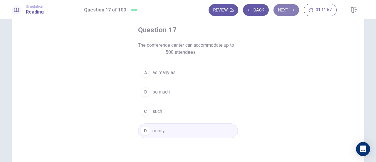
click at [289, 10] on button "Next" at bounding box center [286, 10] width 26 height 12
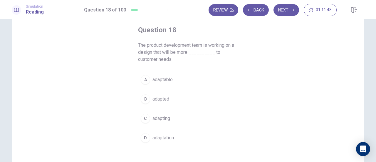
click at [160, 99] on span "adapted" at bounding box center [160, 98] width 17 height 7
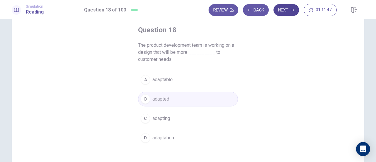
click at [295, 10] on button "Next" at bounding box center [286, 10] width 26 height 12
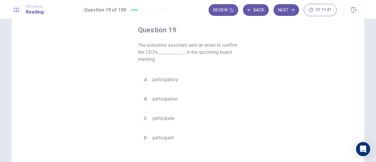
click at [145, 100] on div "B" at bounding box center [145, 98] width 9 height 9
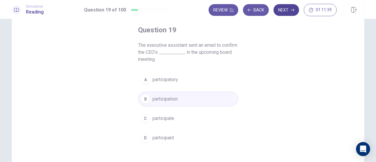
click at [280, 8] on button "Next" at bounding box center [286, 10] width 26 height 12
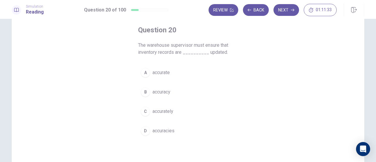
click at [170, 113] on span "accurately" at bounding box center [162, 111] width 21 height 7
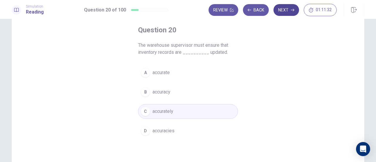
click at [283, 12] on button "Next" at bounding box center [286, 10] width 26 height 12
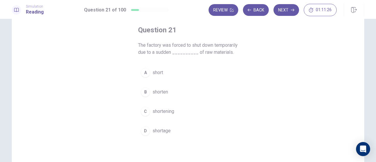
click at [168, 134] on span "shortage" at bounding box center [161, 130] width 18 height 7
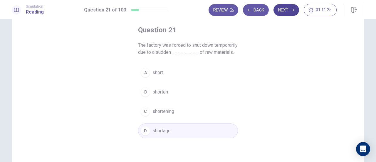
click at [290, 11] on button "Next" at bounding box center [286, 10] width 26 height 12
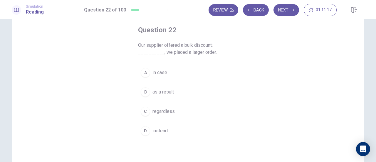
click at [164, 91] on span "as a result" at bounding box center [162, 91] width 21 height 7
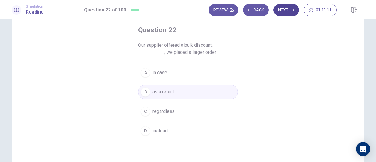
click at [289, 10] on button "Next" at bounding box center [286, 10] width 26 height 12
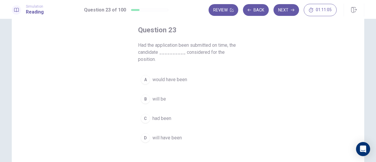
click at [174, 78] on span "would have been" at bounding box center [169, 79] width 35 height 7
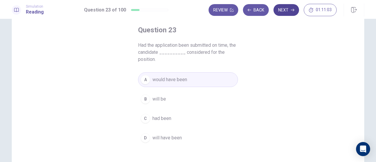
click at [281, 10] on button "Next" at bounding box center [286, 10] width 26 height 12
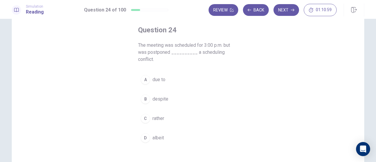
click at [169, 80] on button "A due to" at bounding box center [188, 79] width 100 height 15
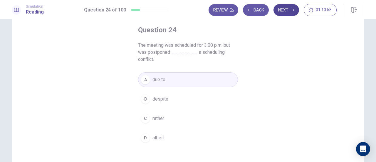
click at [284, 9] on button "Next" at bounding box center [286, 10] width 26 height 12
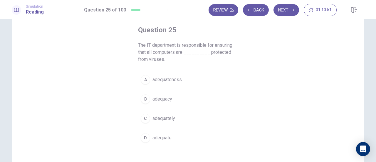
click at [166, 119] on span "adequately" at bounding box center [163, 118] width 23 height 7
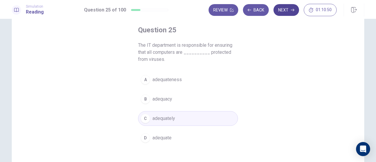
click at [285, 11] on button "Next" at bounding box center [286, 10] width 26 height 12
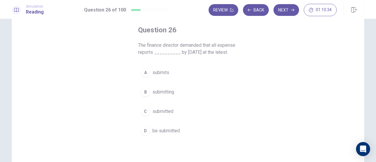
click at [168, 131] on span "be submitted" at bounding box center [165, 130] width 27 height 7
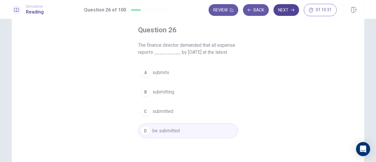
click at [291, 7] on button "Next" at bounding box center [286, 10] width 26 height 12
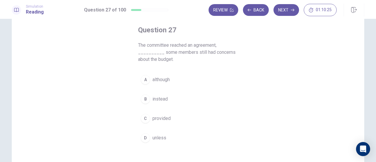
click at [168, 78] on span "although" at bounding box center [160, 79] width 17 height 7
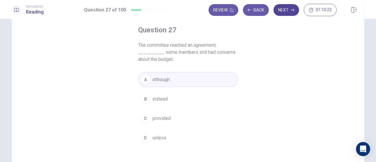
click at [291, 12] on button "Next" at bounding box center [286, 10] width 26 height 12
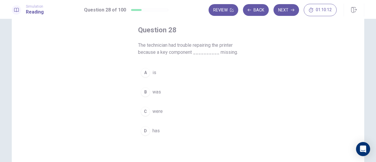
click at [159, 94] on button "B was" at bounding box center [188, 92] width 100 height 15
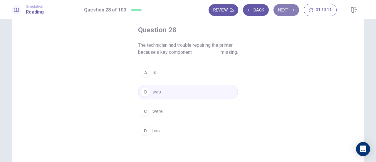
click at [278, 15] on button "Next" at bounding box center [286, 10] width 26 height 12
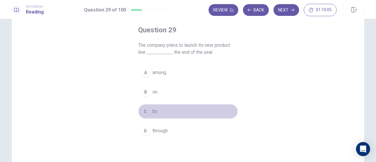
click at [176, 110] on button "C by" at bounding box center [188, 111] width 100 height 15
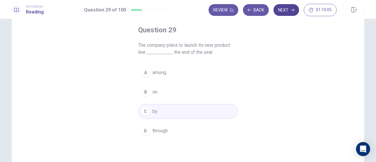
click at [290, 9] on button "Next" at bounding box center [286, 10] width 26 height 12
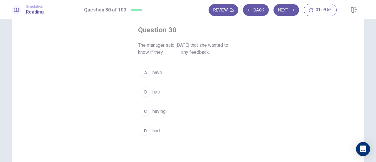
click at [156, 131] on span "had" at bounding box center [155, 130] width 7 height 7
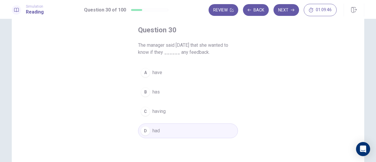
click at [160, 74] on span "have" at bounding box center [157, 72] width 10 height 7
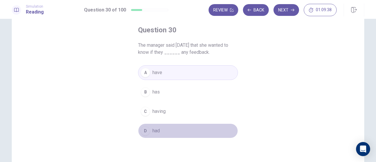
click at [179, 130] on button "D had" at bounding box center [188, 130] width 100 height 15
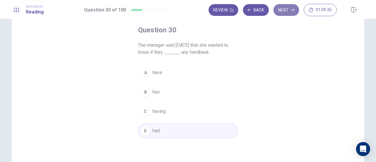
click at [283, 9] on button "Next" at bounding box center [286, 10] width 26 height 12
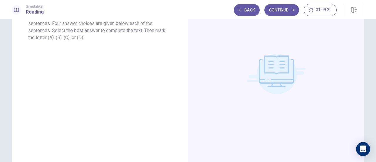
scroll to position [0, 0]
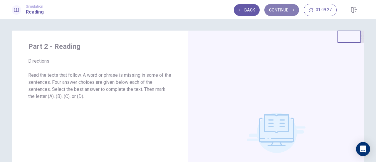
click at [287, 11] on button "Continue" at bounding box center [281, 10] width 35 height 12
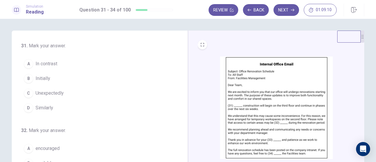
click at [40, 78] on span "Initially" at bounding box center [43, 78] width 15 height 7
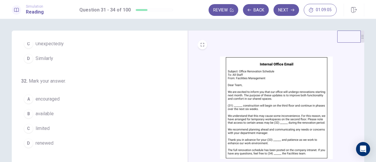
scroll to position [59, 0]
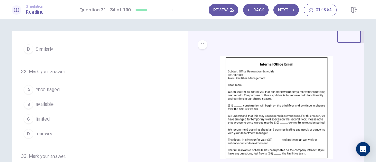
click at [38, 119] on span "limited" at bounding box center [43, 118] width 14 height 7
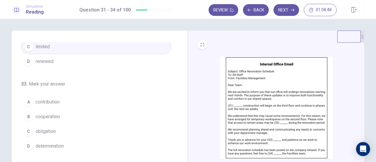
scroll to position [143, 0]
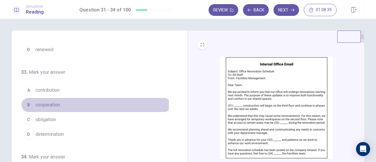
click at [46, 102] on span "cooperation" at bounding box center [48, 104] width 24 height 7
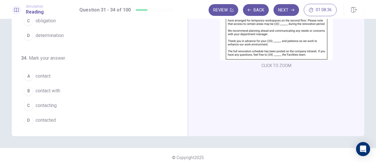
scroll to position [103, 0]
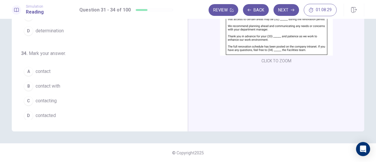
click at [40, 70] on span "contact" at bounding box center [43, 71] width 15 height 7
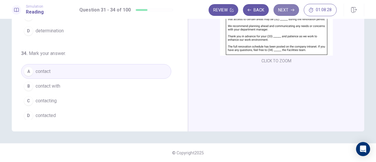
click at [294, 11] on icon "button" at bounding box center [293, 10] width 4 height 4
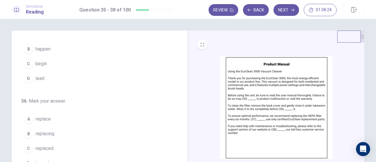
scroll to position [0, 0]
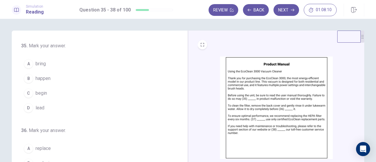
click at [39, 105] on span "lead" at bounding box center [40, 107] width 9 height 7
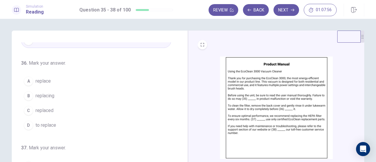
scroll to position [59, 0]
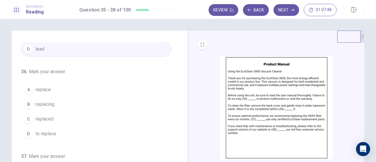
click at [48, 103] on span "replacing" at bounding box center [45, 104] width 19 height 7
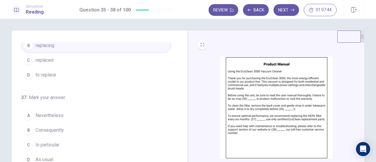
scroll to position [143, 0]
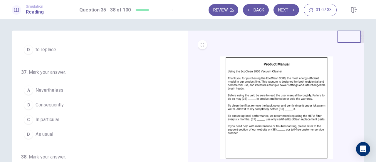
click at [48, 90] on span "Nevertheless" at bounding box center [50, 90] width 28 height 7
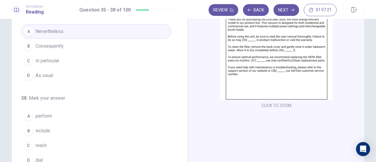
scroll to position [88, 0]
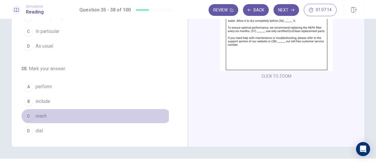
click at [43, 113] on span "reach" at bounding box center [41, 116] width 11 height 7
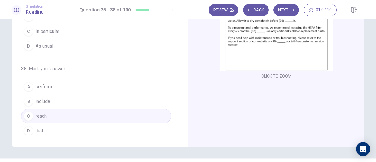
click at [97, 127] on button "D dial" at bounding box center [96, 130] width 150 height 15
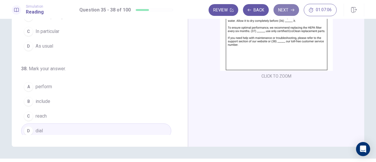
click at [286, 11] on button "Next" at bounding box center [286, 10] width 26 height 12
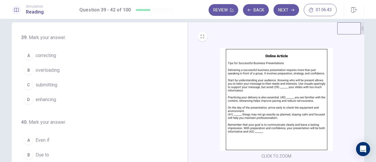
scroll to position [0, 0]
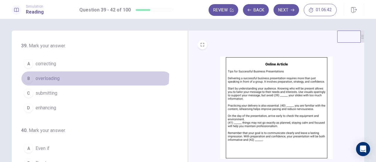
click at [53, 73] on button "B overloading" at bounding box center [96, 78] width 150 height 15
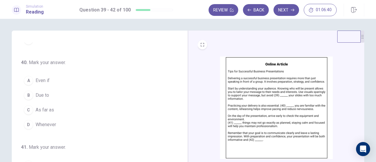
scroll to position [59, 0]
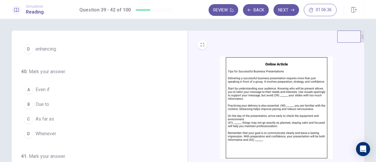
click at [42, 90] on span "Even if" at bounding box center [43, 89] width 14 height 7
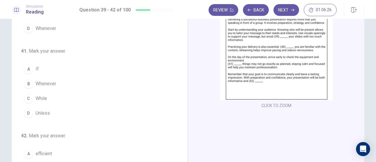
scroll to position [117, 0]
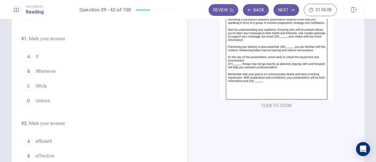
click at [41, 86] on span "While" at bounding box center [41, 86] width 11 height 7
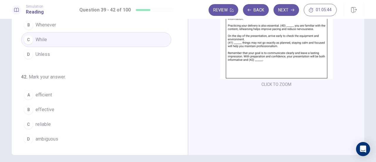
scroll to position [88, 0]
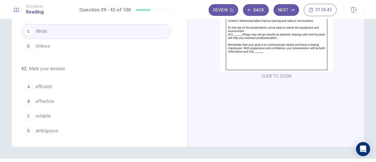
click at [48, 99] on span "effective" at bounding box center [45, 101] width 19 height 7
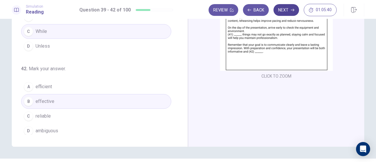
click at [287, 8] on button "Next" at bounding box center [286, 10] width 26 height 12
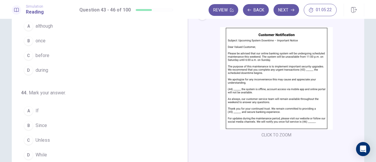
scroll to position [0, 0]
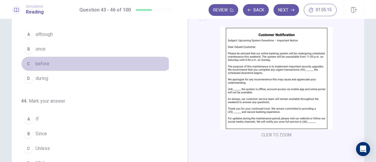
click at [42, 65] on span "before" at bounding box center [43, 63] width 14 height 7
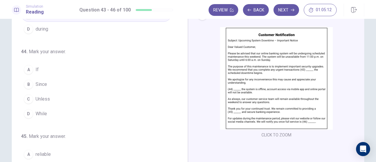
scroll to position [59, 0]
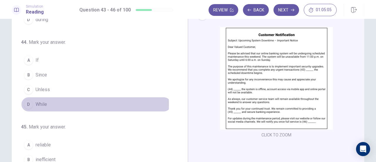
click at [40, 103] on span "While" at bounding box center [41, 104] width 11 height 7
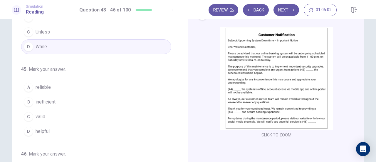
scroll to position [117, 0]
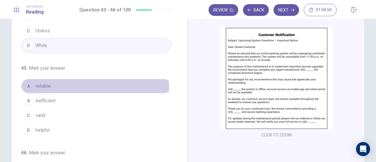
click at [73, 88] on button "A reliable" at bounding box center [96, 86] width 150 height 15
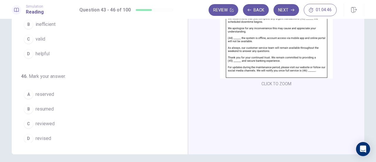
scroll to position [88, 0]
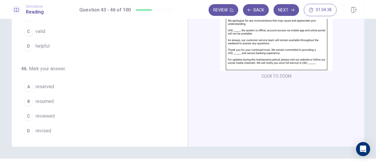
click at [47, 100] on span "resumed" at bounding box center [45, 101] width 18 height 7
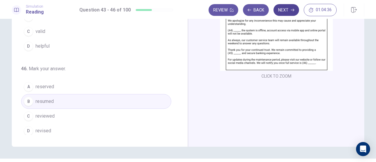
click at [294, 11] on icon "button" at bounding box center [293, 10] width 4 height 4
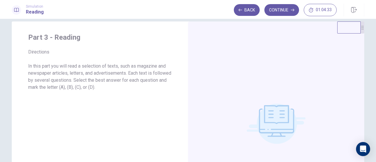
scroll to position [0, 0]
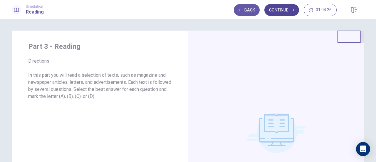
click at [291, 12] on button "Continue" at bounding box center [281, 10] width 35 height 12
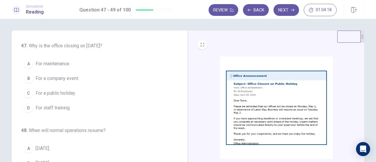
click at [51, 94] on span "For a public holiday." at bounding box center [56, 93] width 40 height 7
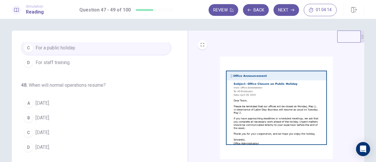
scroll to position [59, 0]
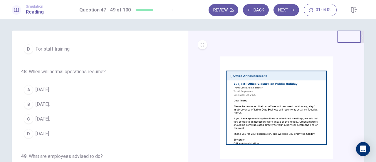
click at [76, 90] on button "A May 2." at bounding box center [96, 89] width 150 height 15
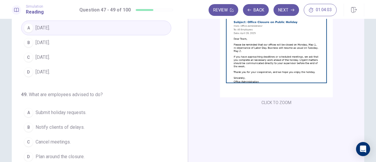
scroll to position [74, 0]
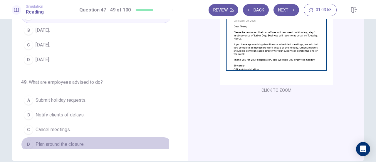
click at [73, 141] on span "Plan around the closure." at bounding box center [60, 144] width 49 height 7
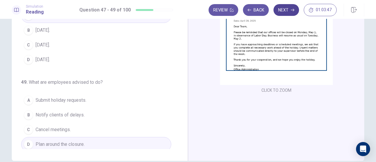
click at [285, 10] on button "Next" at bounding box center [286, 10] width 26 height 12
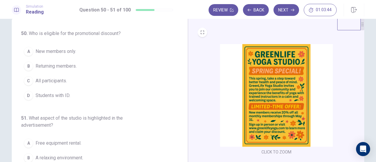
scroll to position [0, 0]
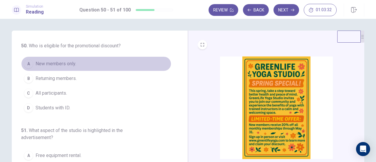
click at [61, 65] on span "New members only." at bounding box center [56, 63] width 41 height 7
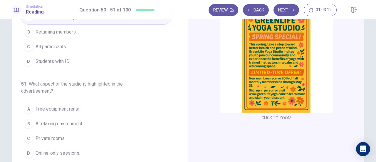
scroll to position [59, 0]
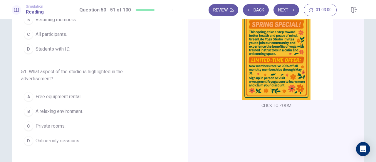
click at [66, 111] on span "A relaxing environment." at bounding box center [60, 111] width 48 height 7
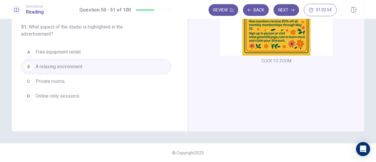
scroll to position [0, 0]
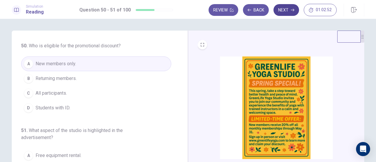
click at [293, 13] on button "Next" at bounding box center [286, 10] width 26 height 12
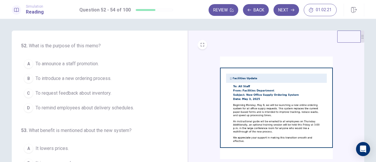
click at [83, 78] on span "To introduce a new ordering process." at bounding box center [74, 78] width 76 height 7
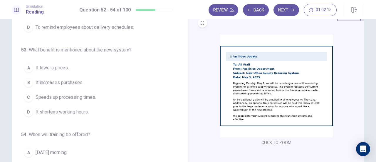
scroll to position [29, 0]
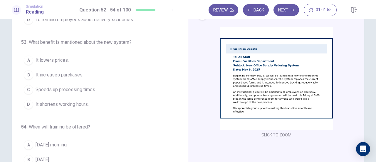
click at [73, 88] on span "Speeds up processing times." at bounding box center [66, 89] width 61 height 7
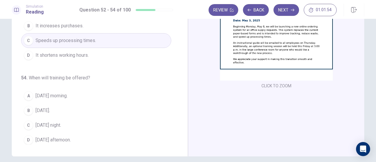
scroll to position [88, 0]
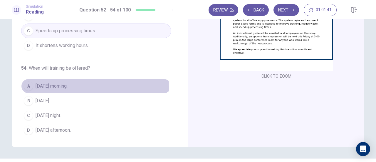
click at [61, 85] on span "Thursday morning." at bounding box center [52, 86] width 32 height 7
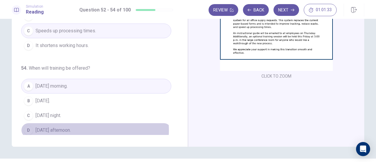
click at [85, 128] on button "D Friday afternoon." at bounding box center [96, 130] width 150 height 15
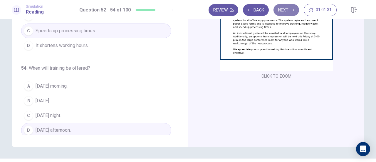
click at [289, 10] on button "Next" at bounding box center [286, 10] width 26 height 12
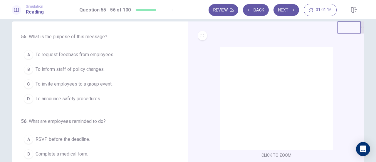
scroll to position [0, 0]
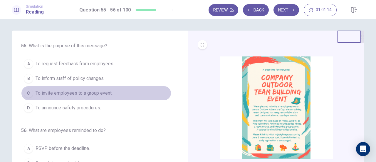
click at [101, 93] on span "To invite employees to a group event." at bounding box center [74, 93] width 77 height 7
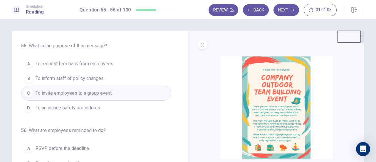
scroll to position [29, 0]
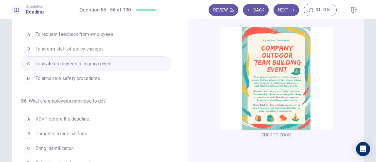
click at [91, 119] on button "A RSVP before the deadline." at bounding box center [96, 119] width 150 height 15
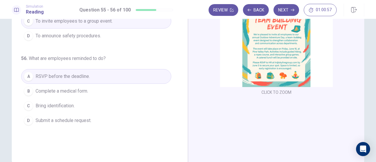
scroll to position [59, 0]
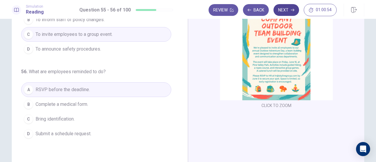
click at [288, 10] on button "Next" at bounding box center [286, 10] width 26 height 12
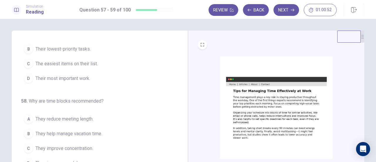
scroll to position [0, 0]
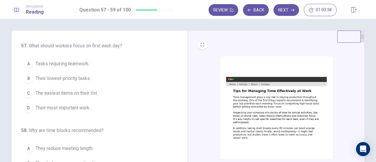
click at [80, 107] on span "Their most important work." at bounding box center [63, 107] width 55 height 7
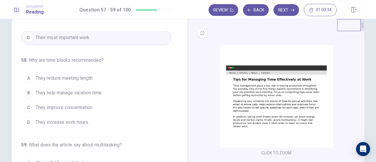
scroll to position [29, 0]
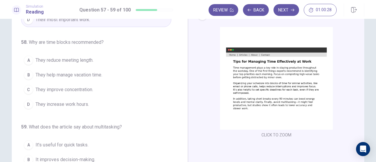
click at [72, 88] on span "They improve concentration." at bounding box center [65, 89] width 58 height 7
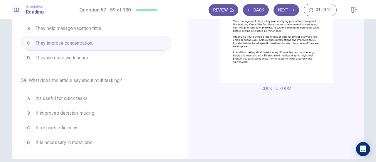
scroll to position [88, 0]
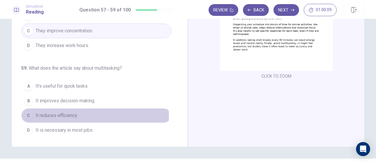
click at [62, 114] on span "It reduces efficiency." at bounding box center [57, 115] width 42 height 7
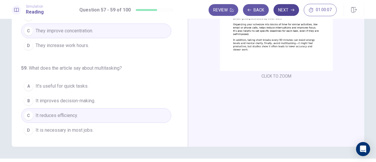
click at [286, 11] on button "Next" at bounding box center [286, 10] width 26 height 12
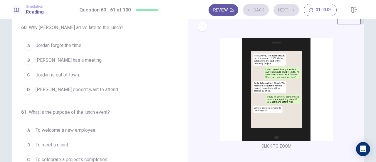
scroll to position [0, 0]
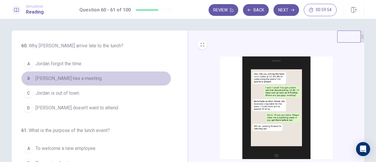
click at [73, 79] on span "Jordan has a meeting." at bounding box center [69, 78] width 67 height 7
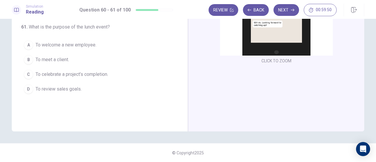
scroll to position [74, 0]
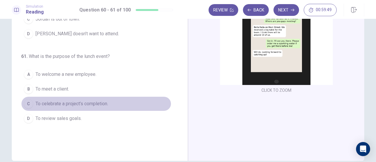
click at [77, 103] on span "To celebrate a project’s completion." at bounding box center [72, 103] width 73 height 7
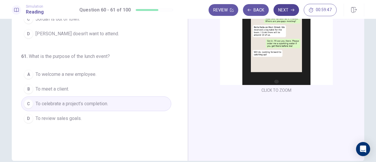
click at [288, 9] on button "Next" at bounding box center [286, 10] width 26 height 12
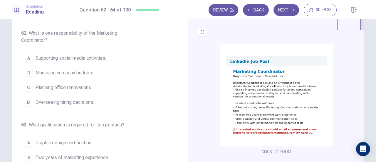
scroll to position [0, 0]
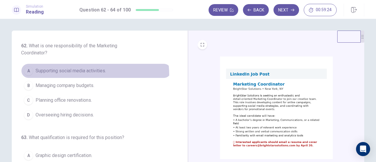
click at [78, 74] on button "A Supporting social media activities." at bounding box center [96, 70] width 150 height 15
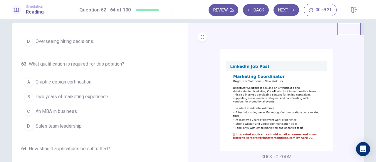
scroll to position [29, 0]
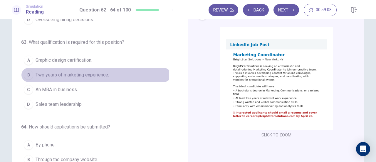
click at [53, 71] on span "Two years of marketing experience." at bounding box center [72, 74] width 73 height 7
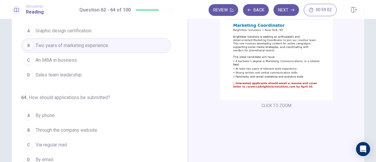
scroll to position [88, 0]
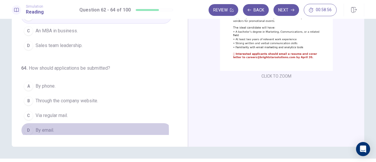
click at [51, 129] on span "By email." at bounding box center [45, 130] width 19 height 7
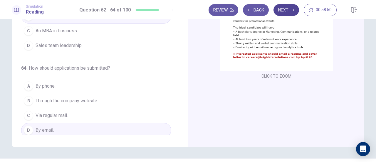
click at [286, 14] on button "Next" at bounding box center [286, 10] width 26 height 12
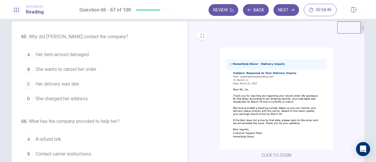
scroll to position [0, 0]
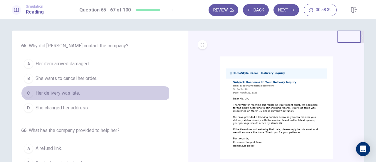
click at [69, 91] on span "Her delivery was late." at bounding box center [58, 93] width 44 height 7
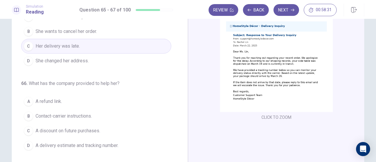
scroll to position [59, 0]
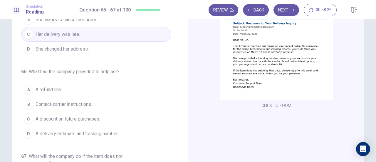
click at [66, 132] on span "A delivery estimate and tracking number." at bounding box center [77, 133] width 83 height 7
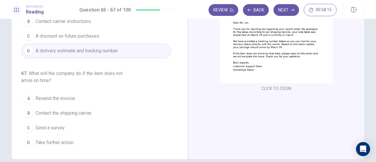
scroll to position [88, 0]
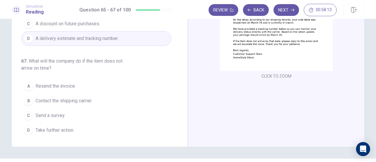
click at [48, 128] on span "Take further action." at bounding box center [55, 130] width 39 height 7
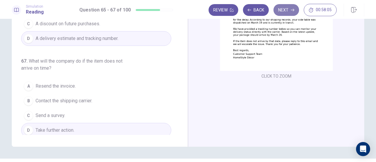
click at [285, 12] on button "Next" at bounding box center [286, 10] width 26 height 12
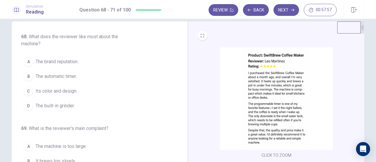
scroll to position [0, 0]
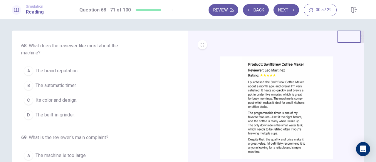
click at [63, 87] on span "The automatic timer." at bounding box center [56, 85] width 41 height 7
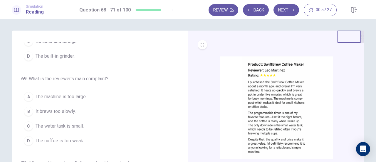
scroll to position [88, 0]
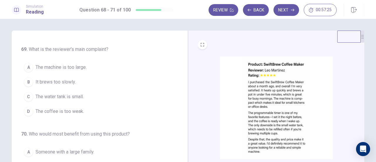
click at [72, 94] on span "The water tank is small." at bounding box center [60, 96] width 48 height 7
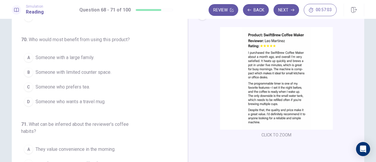
scroll to position [157, 0]
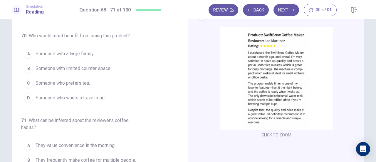
click at [68, 66] on span "Someone with limited counter space." at bounding box center [74, 68] width 76 height 7
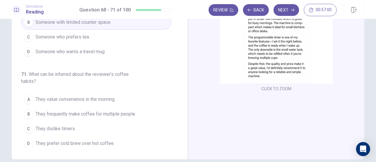
scroll to position [88, 0]
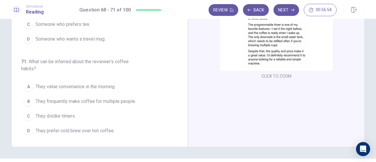
click at [100, 85] on span "They value convenience in the morning." at bounding box center [76, 86] width 80 height 7
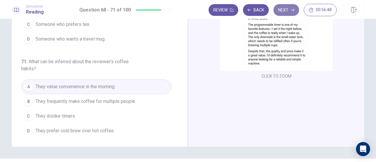
click at [291, 13] on button "Next" at bounding box center [286, 10] width 26 height 12
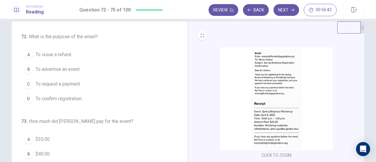
scroll to position [0, 0]
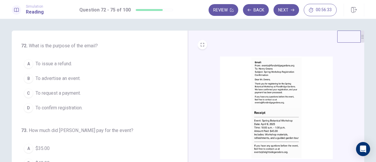
click at [61, 105] on span "To confirm registration." at bounding box center [59, 107] width 47 height 7
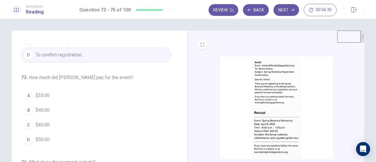
scroll to position [59, 0]
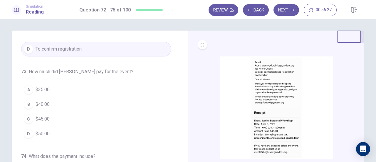
click at [41, 117] on span "$45.00" at bounding box center [43, 118] width 14 height 7
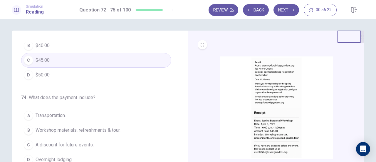
scroll to position [143, 0]
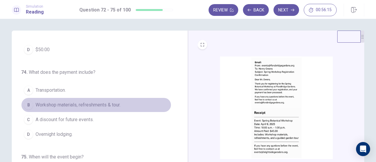
click at [108, 105] on span "Workshop materials, refreshments & tour." at bounding box center [78, 104] width 85 height 7
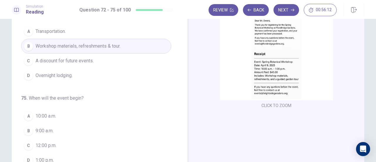
scroll to position [88, 0]
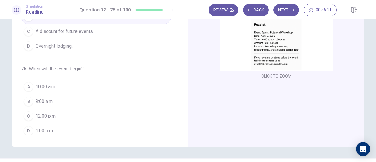
click at [57, 84] on button "A 10:00 a.m." at bounding box center [96, 86] width 150 height 15
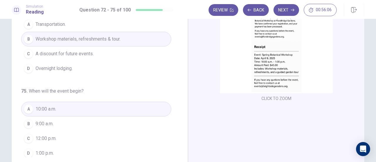
scroll to position [103, 0]
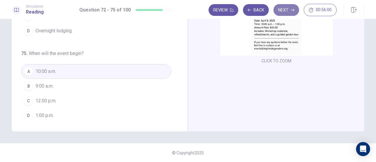
click at [288, 14] on button "Next" at bounding box center [286, 10] width 26 height 12
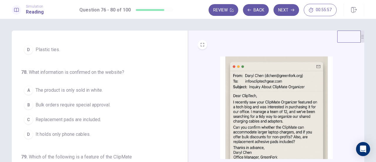
scroll to position [29, 0]
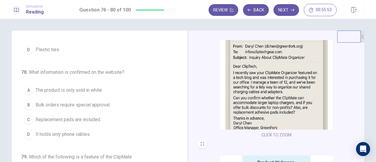
click at [169, 84] on div "76 . What is Mr. Chen inquiring about? A Shipping delays for international orde…" at bounding box center [102, 132] width 162 height 181
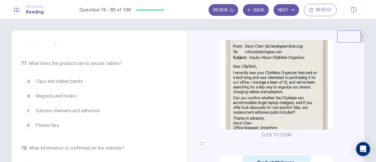
scroll to position [0, 0]
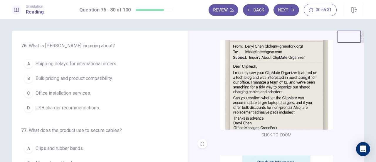
click at [93, 77] on span "Bulk pricing and product compatibility." at bounding box center [74, 78] width 77 height 7
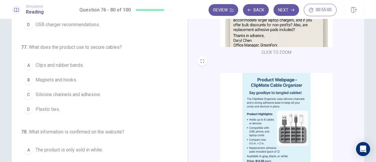
scroll to position [59, 0]
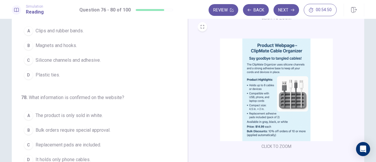
click at [84, 58] on span "Silicone channels and adhesive." at bounding box center [68, 60] width 65 height 7
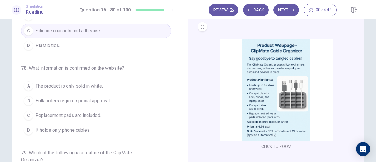
scroll to position [117, 0]
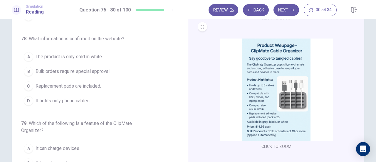
click at [68, 84] on span "Replacement pads are included." at bounding box center [69, 86] width 66 height 7
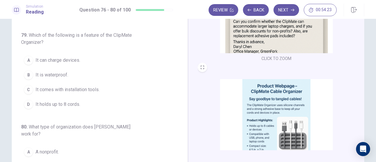
scroll to position [88, 0]
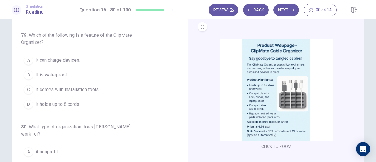
click at [54, 57] on span "It can charge devices." at bounding box center [58, 60] width 45 height 7
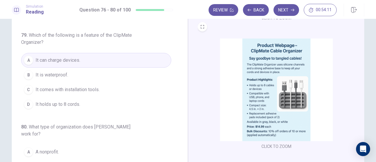
click at [77, 101] on span "It holds up to 8 cords." at bounding box center [58, 104] width 45 height 7
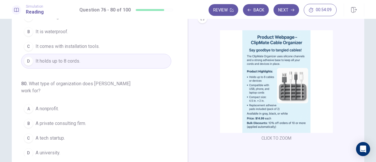
scroll to position [88, 0]
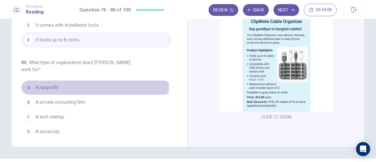
click at [41, 84] on span "A nonprofit." at bounding box center [47, 87] width 23 height 7
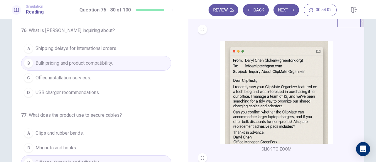
scroll to position [0, 0]
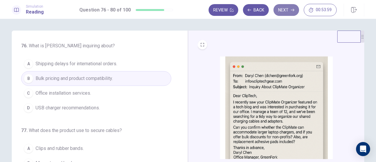
click at [287, 7] on button "Next" at bounding box center [286, 10] width 26 height 12
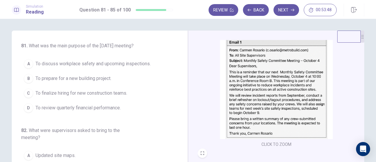
scroll to position [29, 0]
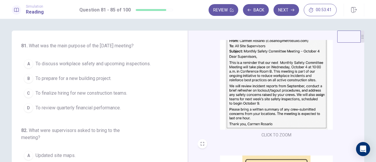
click at [89, 67] on span "To discuss workplace safety and upcoming inspections." at bounding box center [93, 63] width 115 height 7
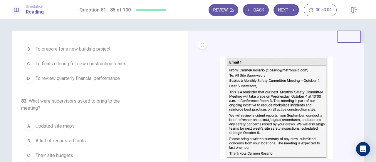
scroll to position [88, 0]
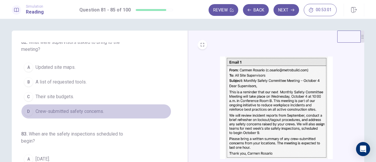
click at [95, 114] on span "Crew-submitted safety concerns." at bounding box center [70, 111] width 68 height 7
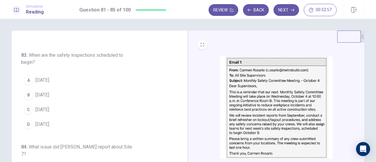
scroll to position [176, 0]
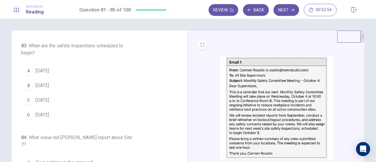
click at [50, 103] on span "October 9." at bounding box center [43, 100] width 14 height 7
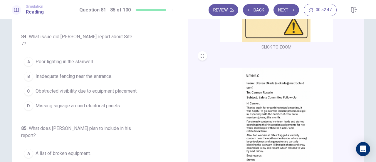
scroll to position [59, 0]
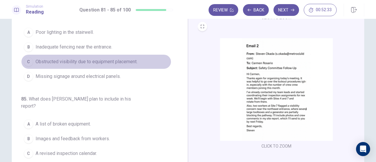
click at [113, 58] on span "Obstructed visibility due to equipment placement." at bounding box center [87, 61] width 102 height 7
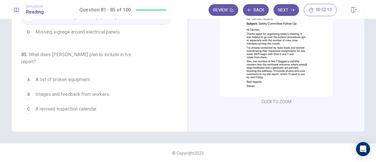
scroll to position [103, 0]
click at [88, 90] on span "Images and feedback from workers." at bounding box center [73, 93] width 74 height 7
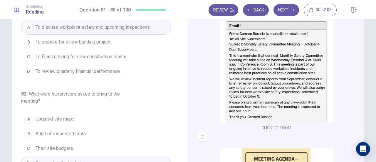
scroll to position [0, 0]
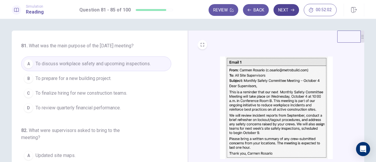
click at [287, 11] on button "Next" at bounding box center [286, 10] width 26 height 12
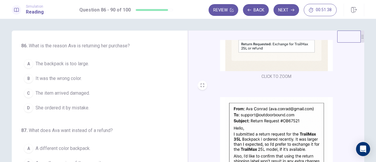
click at [83, 64] on span "The backpack is too large." at bounding box center [62, 63] width 53 height 7
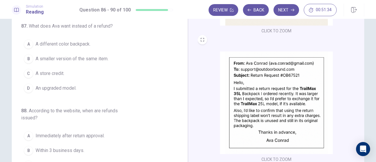
scroll to position [59, 0]
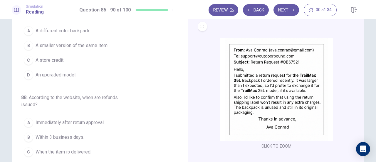
click at [65, 46] on span "A smaller version of the same item." at bounding box center [72, 45] width 73 height 7
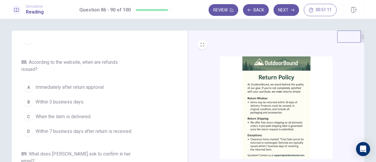
scroll to position [152, 0]
click at [99, 128] on span "Within 7 business days after return is received." at bounding box center [84, 131] width 97 height 7
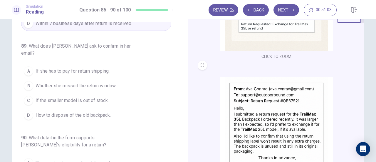
scroll to position [29, 0]
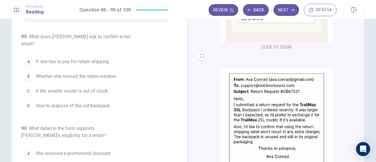
click at [73, 58] on span "If she has to pay for return shipping." at bounding box center [73, 61] width 74 height 7
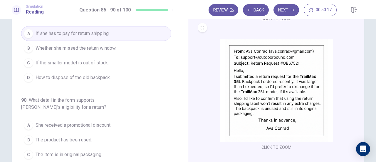
scroll to position [103, 0]
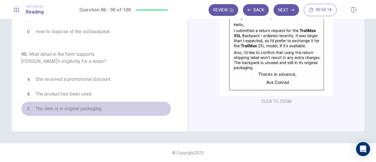
click at [98, 105] on span "The item is in original packaging." at bounding box center [69, 108] width 67 height 7
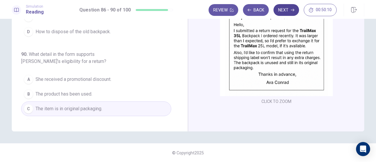
click at [288, 9] on button "Next" at bounding box center [286, 10] width 26 height 12
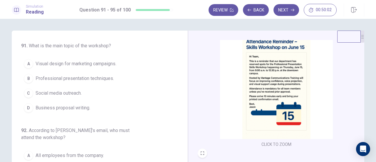
scroll to position [29, 0]
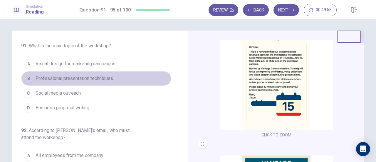
click at [105, 77] on span "Professional presentation techniques." at bounding box center [75, 78] width 78 height 7
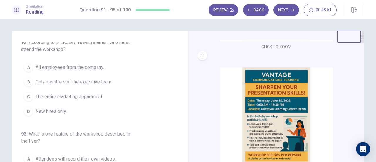
scroll to position [0, 0]
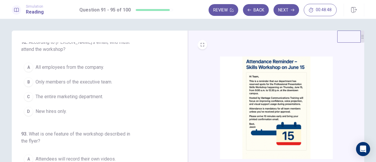
click at [90, 84] on span "Only members of the executive team." at bounding box center [74, 81] width 77 height 7
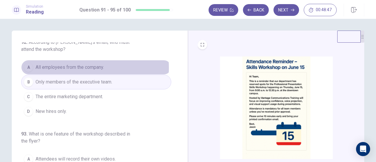
click at [83, 67] on span "All employees from the company." at bounding box center [70, 67] width 68 height 7
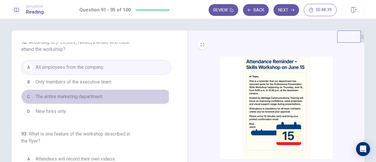
click at [90, 96] on span "The entire marketing department." at bounding box center [70, 96] width 68 height 7
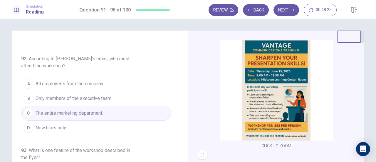
scroll to position [59, 0]
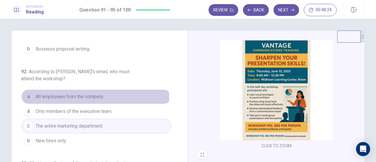
click at [92, 97] on span "All employees from the company." at bounding box center [70, 96] width 68 height 7
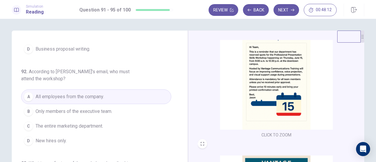
click at [85, 122] on span "The entire marketing department." at bounding box center [70, 125] width 68 height 7
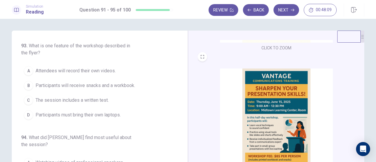
scroll to position [147, 0]
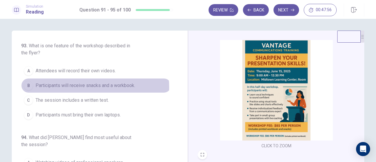
click at [83, 85] on span "Participants will receive snacks and a workbook." at bounding box center [86, 85] width 100 height 7
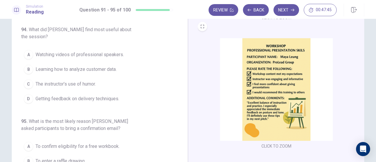
scroll to position [196, 0]
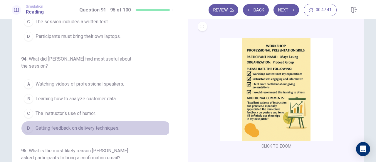
click at [86, 126] on span "Getting feedback on delivery techniques." at bounding box center [78, 128] width 84 height 7
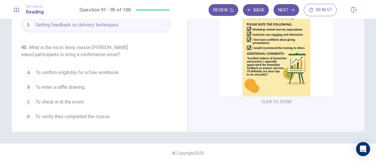
scroll to position [103, 0]
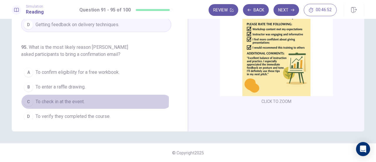
click at [77, 98] on span "To check in at the event." at bounding box center [60, 101] width 49 height 7
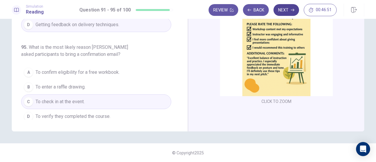
click at [292, 9] on icon "button" at bounding box center [293, 10] width 4 height 4
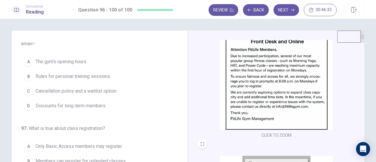
scroll to position [0, 0]
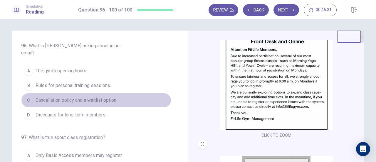
click at [108, 97] on span "Cancellation policy and a waitlist option." at bounding box center [77, 100] width 82 height 7
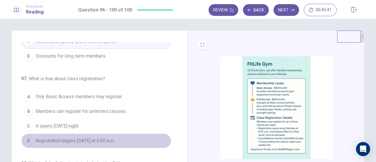
click at [115, 137] on span "Registration begins on Monday at 6:00 a.m.." at bounding box center [76, 140] width 80 height 7
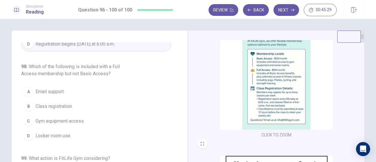
scroll to position [147, 0]
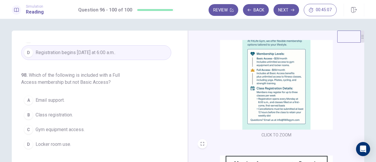
click at [54, 111] on span "Class registration." at bounding box center [54, 114] width 37 height 7
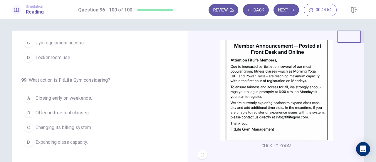
click at [80, 139] on span "Expanding class capacity." at bounding box center [62, 142] width 52 height 7
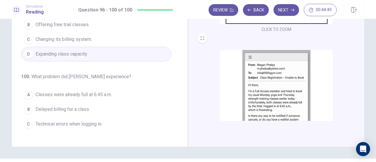
scroll to position [216, 0]
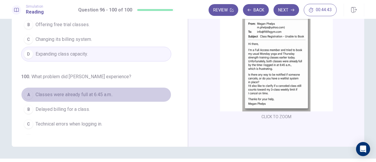
click at [100, 91] on span "Classes were already full at 6:45 a.m.." at bounding box center [74, 94] width 77 height 7
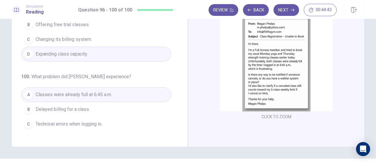
scroll to position [103, 0]
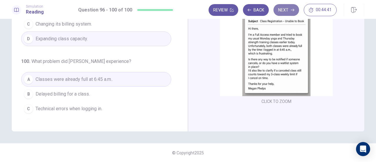
click at [293, 9] on icon "button" at bounding box center [293, 10] width 4 height 4
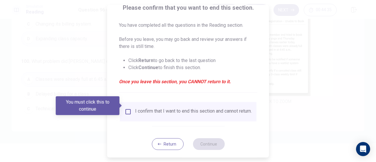
scroll to position [57, 0]
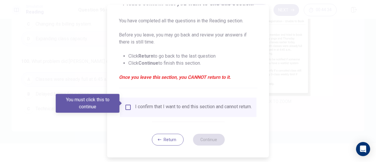
click at [339, 100] on div at bounding box center [188, 81] width 376 height 162
click at [172, 140] on button "Return" at bounding box center [168, 140] width 32 height 12
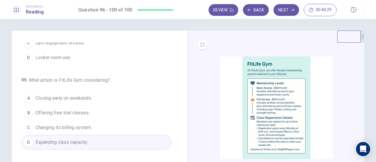
scroll to position [0, 0]
click at [234, 8] on button "Review" at bounding box center [224, 10] width 30 height 12
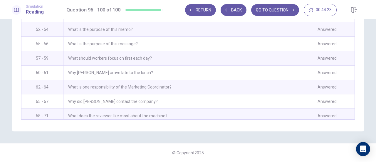
scroll to position [572, 0]
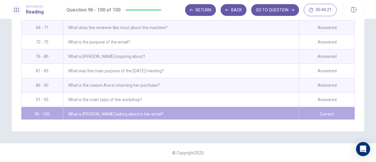
click at [159, 107] on div "What is Megan asking about in her email?" at bounding box center [181, 114] width 236 height 14
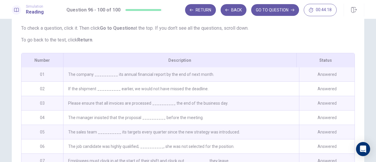
scroll to position [46, 0]
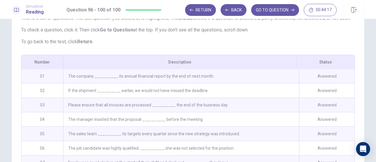
click at [193, 83] on div "The company __________ its annual financial report by the end of next month." at bounding box center [181, 76] width 236 height 14
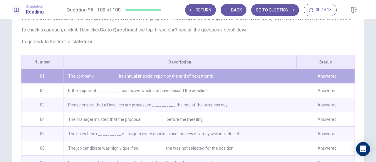
click at [172, 83] on div "The company __________ its annual financial report by the end of next month." at bounding box center [181, 76] width 236 height 14
click at [271, 14] on button "GO TO QUESTION" at bounding box center [275, 10] width 48 height 12
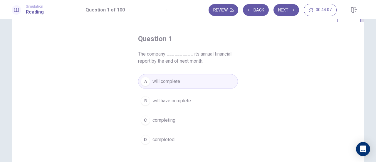
scroll to position [29, 0]
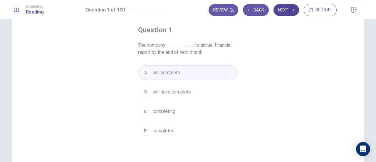
click at [277, 9] on button "Next" at bounding box center [286, 10] width 26 height 12
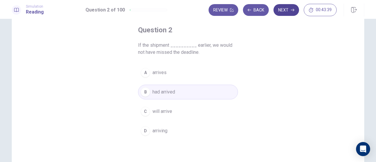
click at [277, 9] on button "Next" at bounding box center [286, 10] width 26 height 12
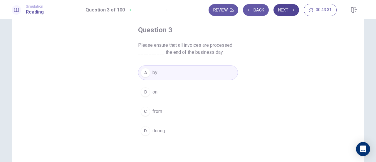
click at [290, 12] on button "Next" at bounding box center [286, 10] width 26 height 12
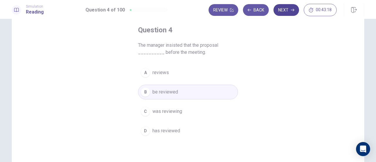
click at [283, 12] on button "Next" at bounding box center [286, 10] width 26 height 12
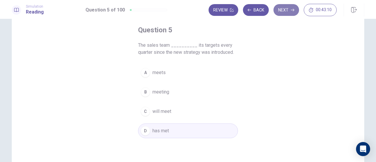
click at [283, 12] on button "Next" at bounding box center [286, 10] width 26 height 12
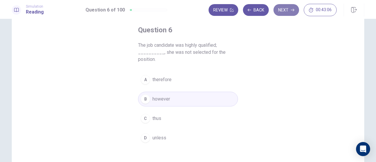
click at [283, 12] on button "Next" at bounding box center [286, 10] width 26 height 12
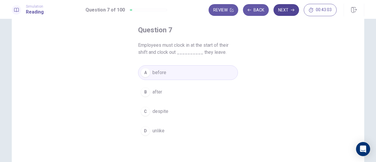
click at [283, 12] on button "Next" at bounding box center [286, 10] width 26 height 12
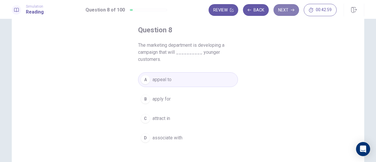
click at [283, 12] on button "Next" at bounding box center [286, 10] width 26 height 12
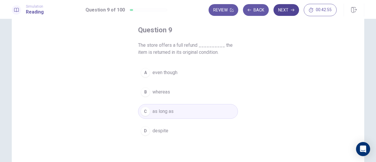
click at [283, 9] on button "Next" at bounding box center [286, 10] width 26 height 12
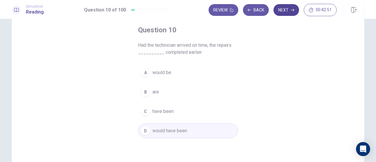
click at [283, 9] on button "Next" at bounding box center [286, 10] width 26 height 12
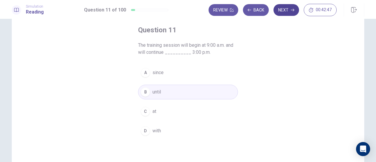
click at [283, 9] on button "Next" at bounding box center [286, 10] width 26 height 12
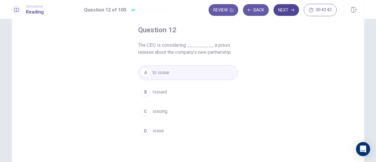
click at [283, 9] on button "Next" at bounding box center [286, 10] width 26 height 12
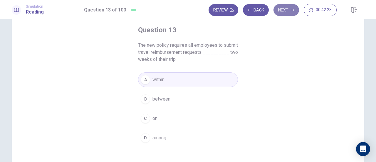
click at [284, 11] on button "Next" at bounding box center [286, 10] width 26 height 12
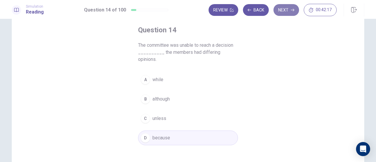
click at [285, 14] on button "Next" at bounding box center [286, 10] width 26 height 12
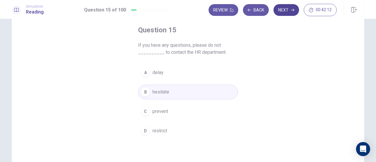
click at [285, 14] on button "Next" at bounding box center [286, 10] width 26 height 12
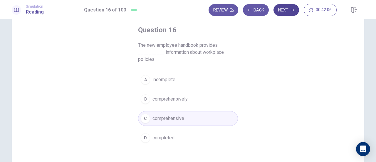
click at [289, 8] on button "Next" at bounding box center [286, 10] width 26 height 12
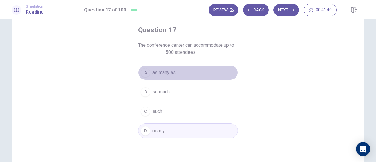
click at [170, 75] on span "as many as" at bounding box center [163, 72] width 23 height 7
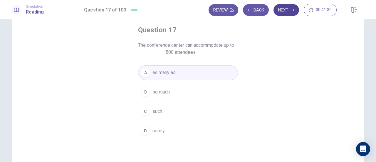
click at [283, 8] on button "Next" at bounding box center [286, 10] width 26 height 12
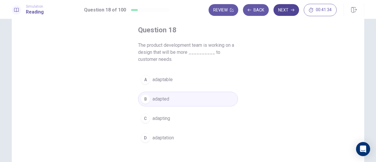
click at [283, 8] on button "Next" at bounding box center [286, 10] width 26 height 12
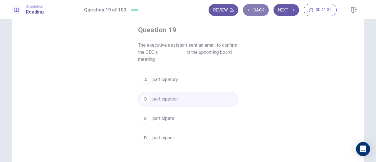
click at [264, 10] on button "Back" at bounding box center [256, 10] width 26 height 12
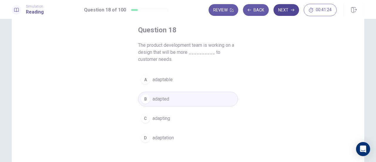
click at [289, 11] on button "Next" at bounding box center [286, 10] width 26 height 12
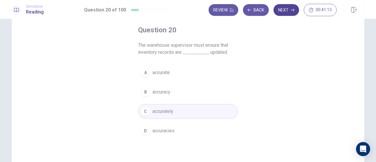
click at [289, 11] on button "Next" at bounding box center [286, 10] width 26 height 12
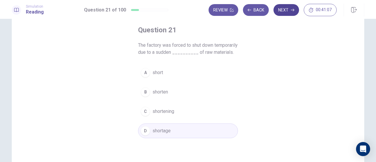
click at [289, 11] on button "Next" at bounding box center [286, 10] width 26 height 12
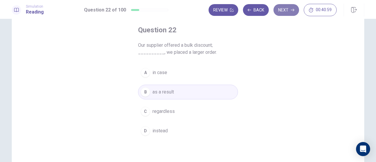
click at [289, 11] on button "Next" at bounding box center [286, 10] width 26 height 12
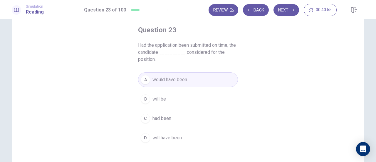
click at [289, 11] on button "Next" at bounding box center [286, 10] width 26 height 12
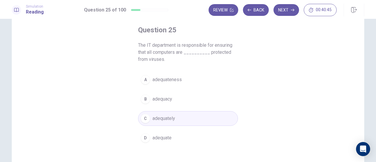
click at [289, 11] on button "Next" at bounding box center [286, 10] width 26 height 12
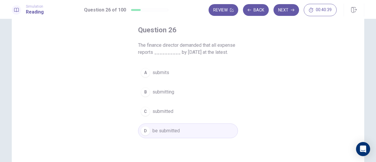
click at [289, 11] on button "Next" at bounding box center [286, 10] width 26 height 12
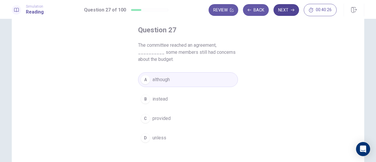
click at [289, 11] on button "Next" at bounding box center [286, 10] width 26 height 12
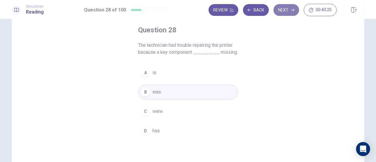
click at [289, 11] on button "Next" at bounding box center [286, 10] width 26 height 12
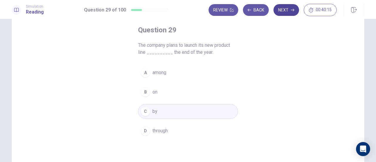
click at [289, 11] on button "Next" at bounding box center [286, 10] width 26 height 12
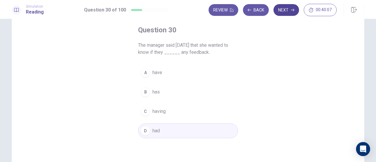
click at [289, 11] on button "Next" at bounding box center [286, 10] width 26 height 12
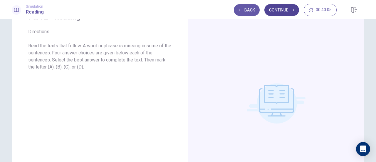
click at [293, 9] on icon "button" at bounding box center [293, 10] width 4 height 3
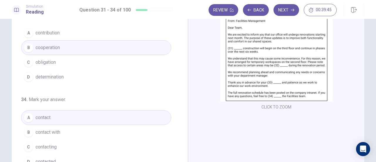
scroll to position [59, 0]
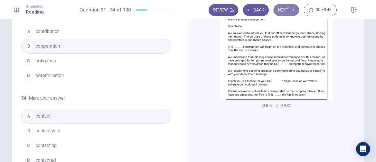
click at [287, 9] on button "Next" at bounding box center [286, 10] width 26 height 12
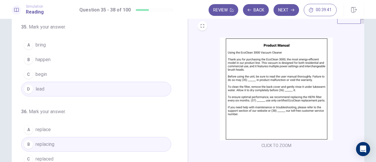
scroll to position [0, 0]
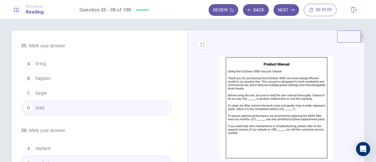
click at [46, 67] on button "A bring" at bounding box center [96, 63] width 150 height 15
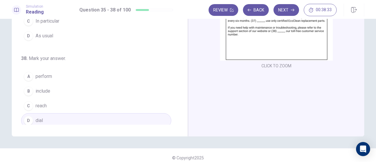
scroll to position [103, 0]
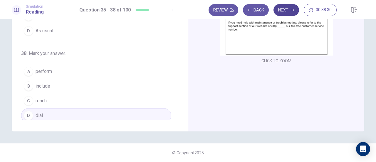
click at [283, 12] on button "Next" at bounding box center [286, 10] width 26 height 12
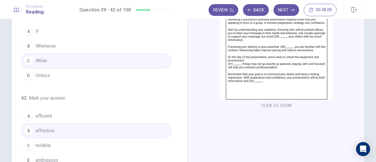
scroll to position [88, 0]
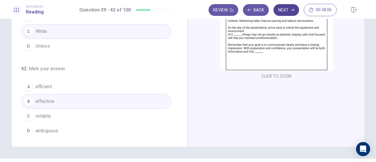
click at [284, 9] on button "Next" at bounding box center [286, 10] width 26 height 12
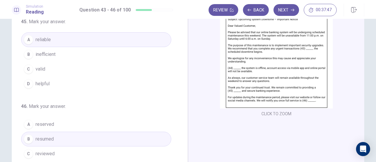
scroll to position [59, 0]
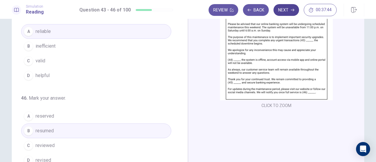
click at [290, 8] on button "Next" at bounding box center [286, 10] width 26 height 12
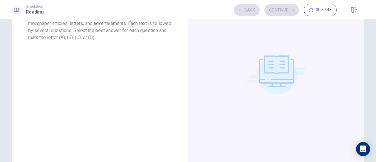
scroll to position [0, 0]
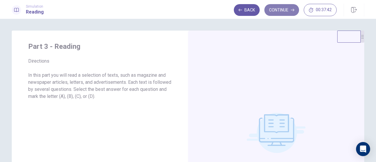
click at [291, 11] on icon "button" at bounding box center [293, 10] width 4 height 4
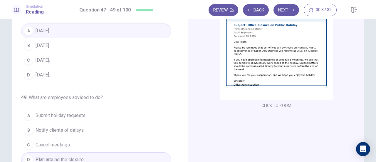
scroll to position [88, 0]
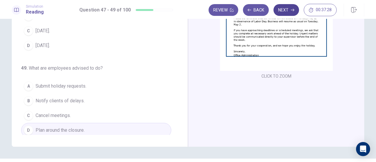
click at [289, 7] on button "Next" at bounding box center [286, 10] width 26 height 12
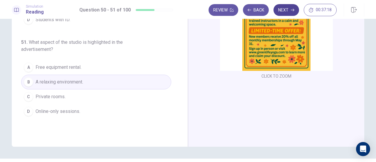
click at [294, 12] on button "Next" at bounding box center [286, 10] width 26 height 12
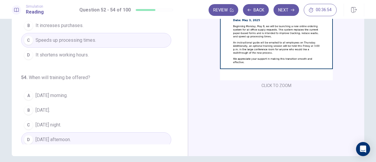
scroll to position [77, 0]
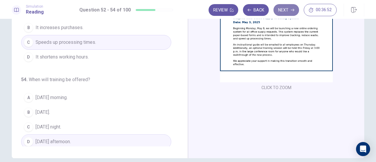
click at [292, 12] on button "Next" at bounding box center [286, 10] width 26 height 12
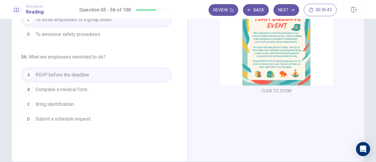
scroll to position [75, 0]
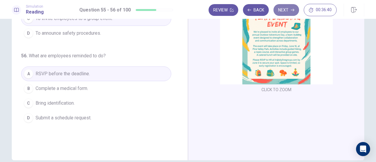
click at [281, 9] on button "Next" at bounding box center [286, 10] width 26 height 12
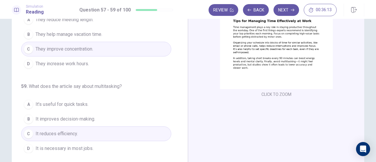
scroll to position [85, 0]
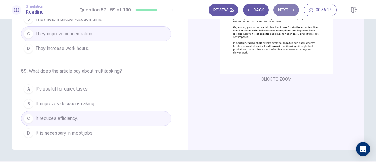
click at [290, 14] on button "Next" at bounding box center [286, 10] width 26 height 12
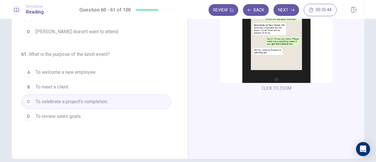
scroll to position [82, 0]
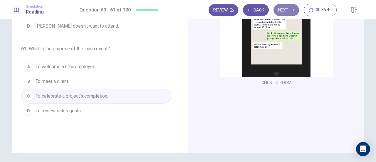
click at [291, 13] on button "Next" at bounding box center [286, 10] width 26 height 12
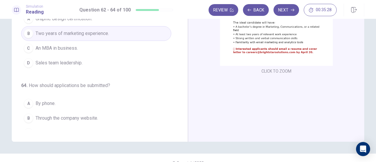
scroll to position [66, 0]
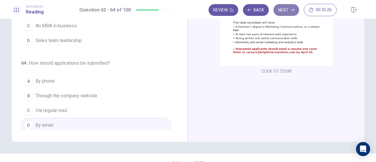
click at [284, 13] on button "Next" at bounding box center [286, 10] width 26 height 12
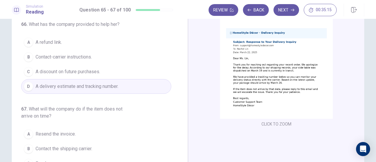
scroll to position [89, 0]
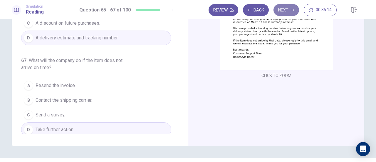
click at [286, 4] on button "Next" at bounding box center [286, 10] width 26 height 12
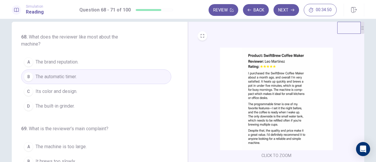
scroll to position [0, 0]
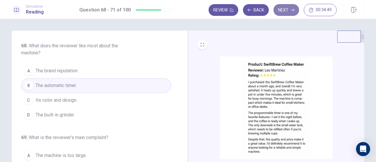
click at [291, 8] on button "Next" at bounding box center [286, 10] width 26 height 12
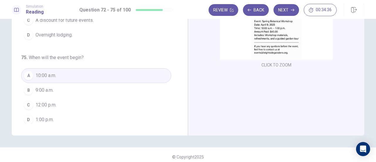
scroll to position [21, 0]
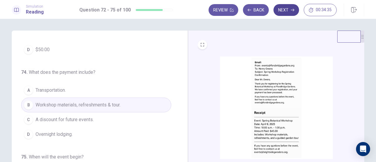
click at [291, 8] on button "Next" at bounding box center [286, 10] width 26 height 12
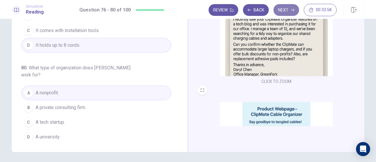
click at [291, 13] on button "Next" at bounding box center [286, 10] width 26 height 12
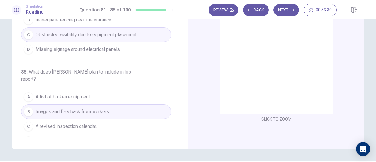
scroll to position [85, 0]
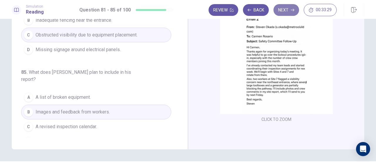
click at [287, 12] on button "Next" at bounding box center [286, 10] width 26 height 12
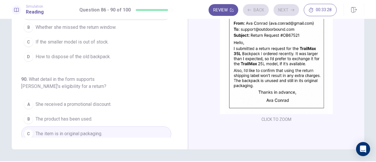
scroll to position [99, 0]
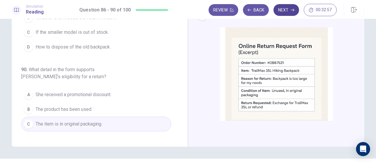
click at [292, 9] on icon "button" at bounding box center [293, 10] width 4 height 4
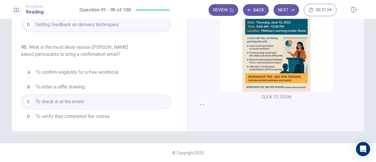
scroll to position [117, 0]
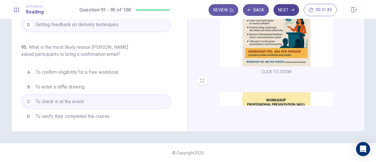
click at [295, 10] on button "Next" at bounding box center [286, 10] width 26 height 12
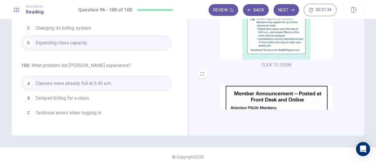
scroll to position [103, 0]
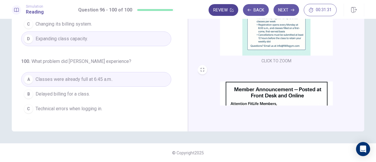
click at [229, 10] on button "Review" at bounding box center [224, 10] width 30 height 12
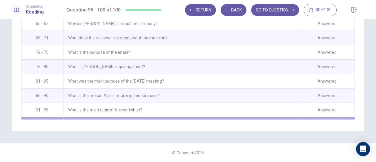
scroll to position [572, 0]
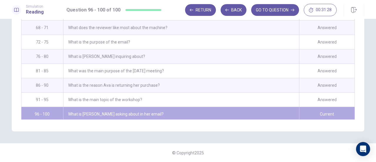
click at [199, 108] on div "What is Megan asking about in her email?" at bounding box center [181, 114] width 236 height 14
click at [277, 13] on button "GO TO QUESTION" at bounding box center [275, 10] width 48 height 12
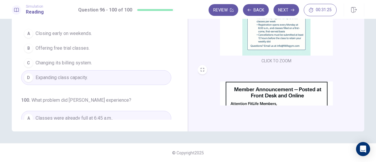
scroll to position [234, 0]
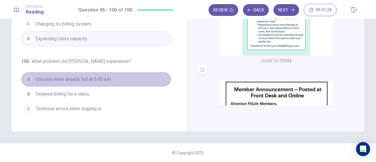
click at [106, 76] on span "Classes were already full at 6:45 a.m.." at bounding box center [74, 79] width 77 height 7
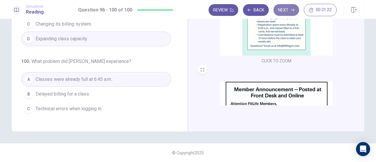
click at [291, 12] on button "Next" at bounding box center [286, 10] width 26 height 12
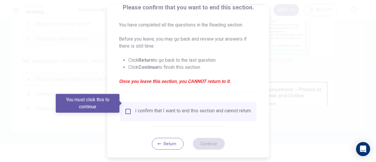
scroll to position [57, 0]
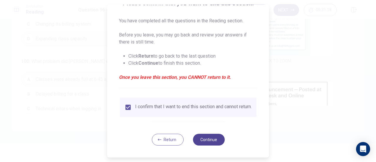
click at [203, 142] on button "Continue" at bounding box center [209, 140] width 32 height 12
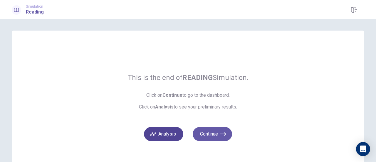
click at [172, 135] on button "Analysis" at bounding box center [163, 134] width 39 height 14
